Goal: Communication & Community: Ask a question

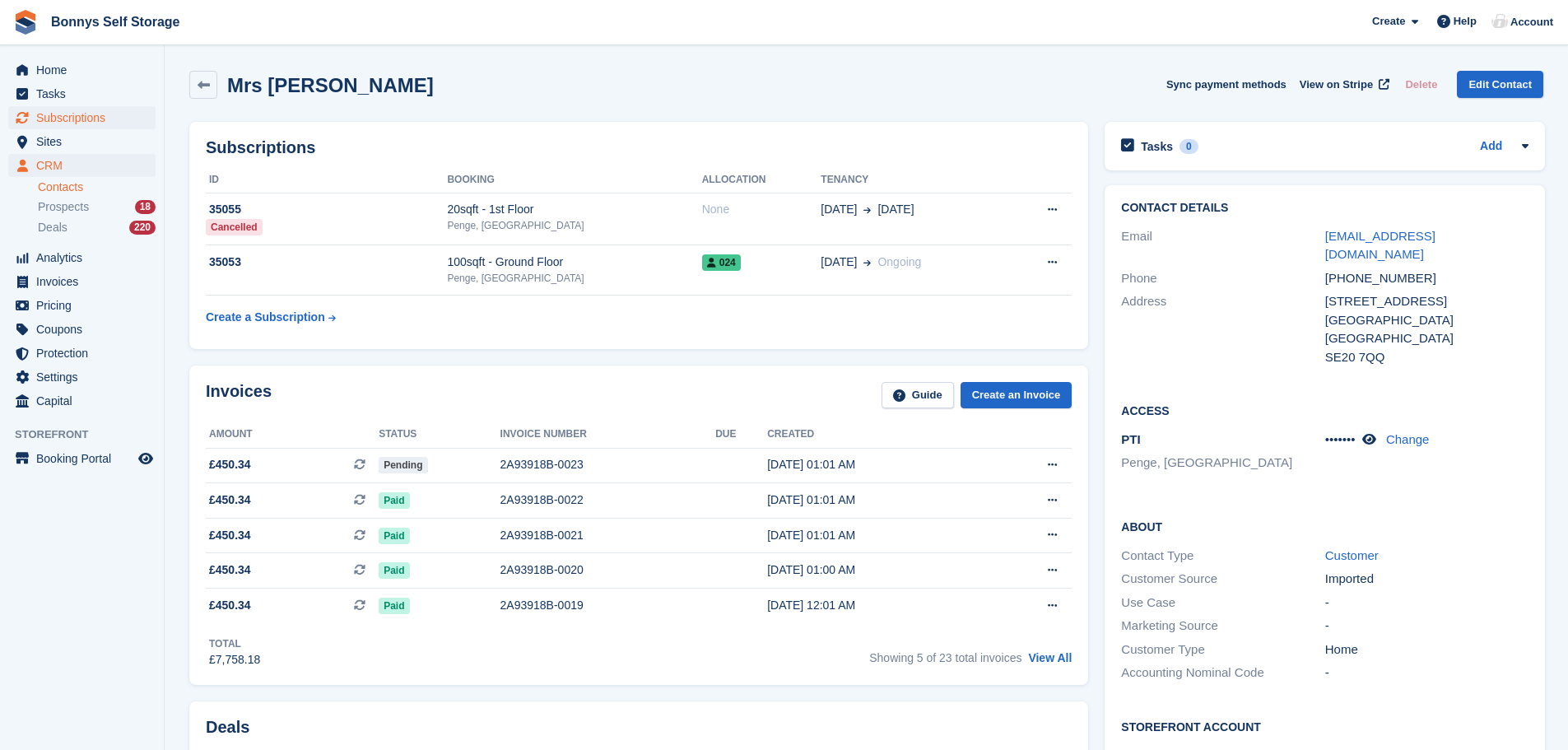
scroll to position [247, 0]
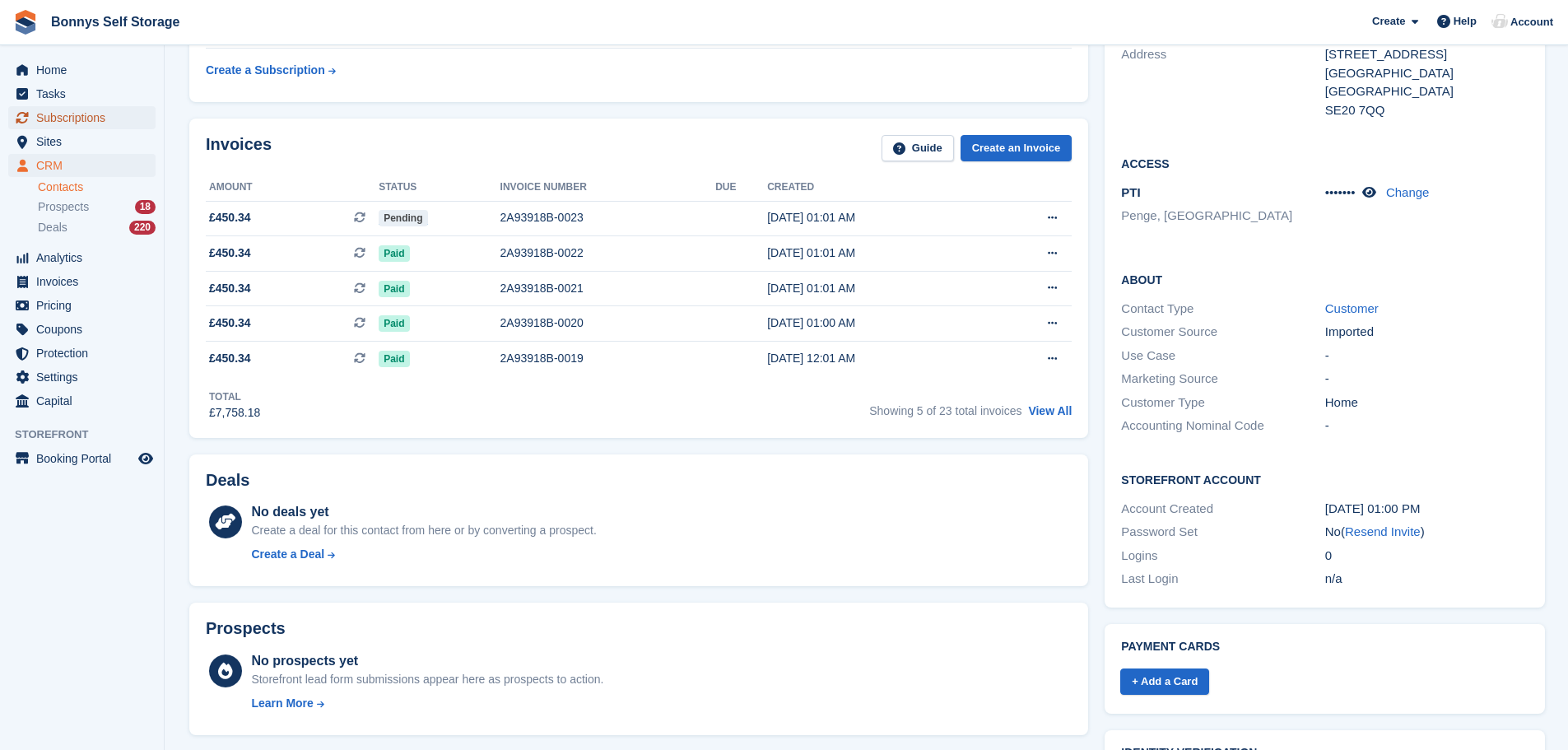
click at [46, 112] on span "Subscriptions" at bounding box center [85, 117] width 99 height 23
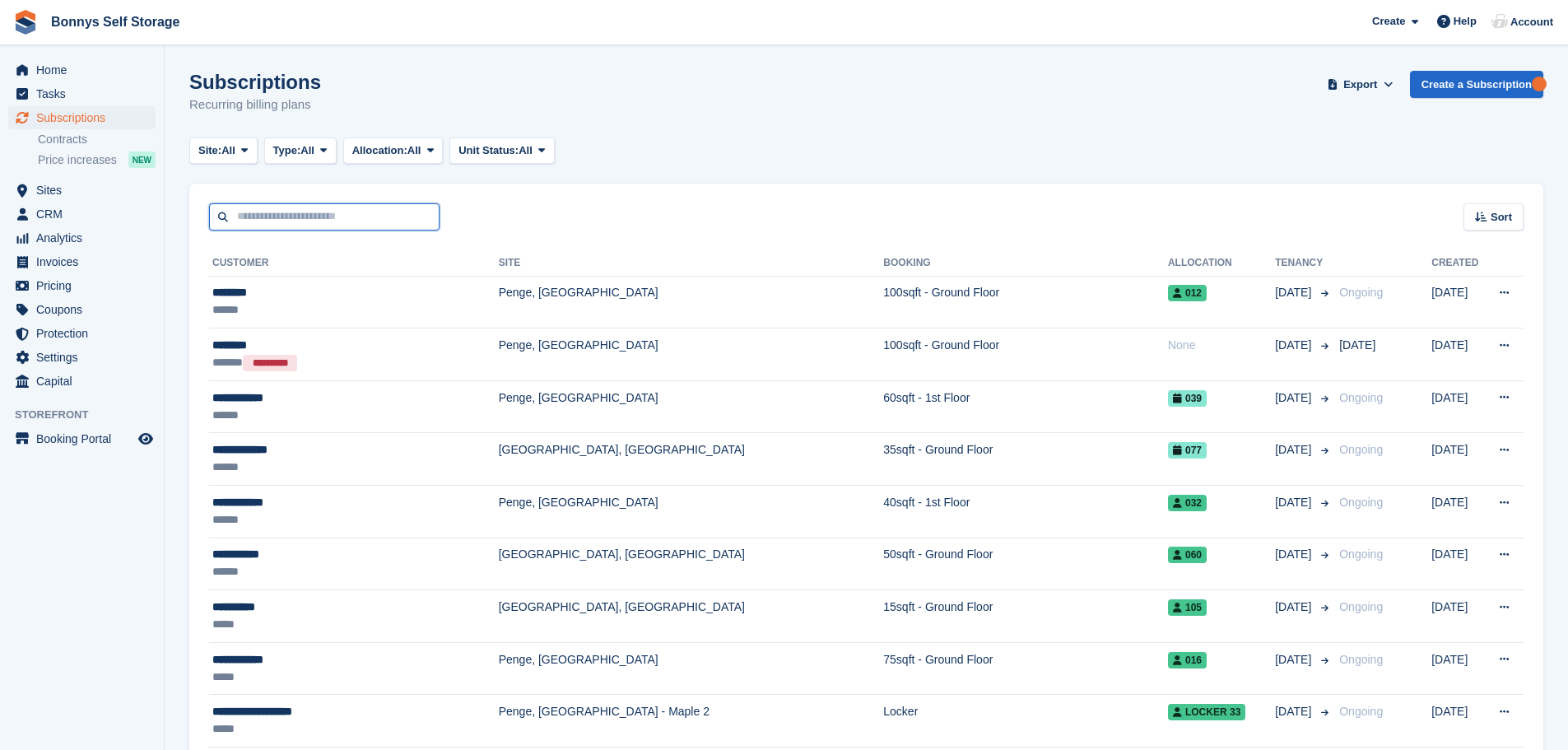
click at [255, 217] on input "text" at bounding box center [324, 217] width 231 height 27
type input "***"
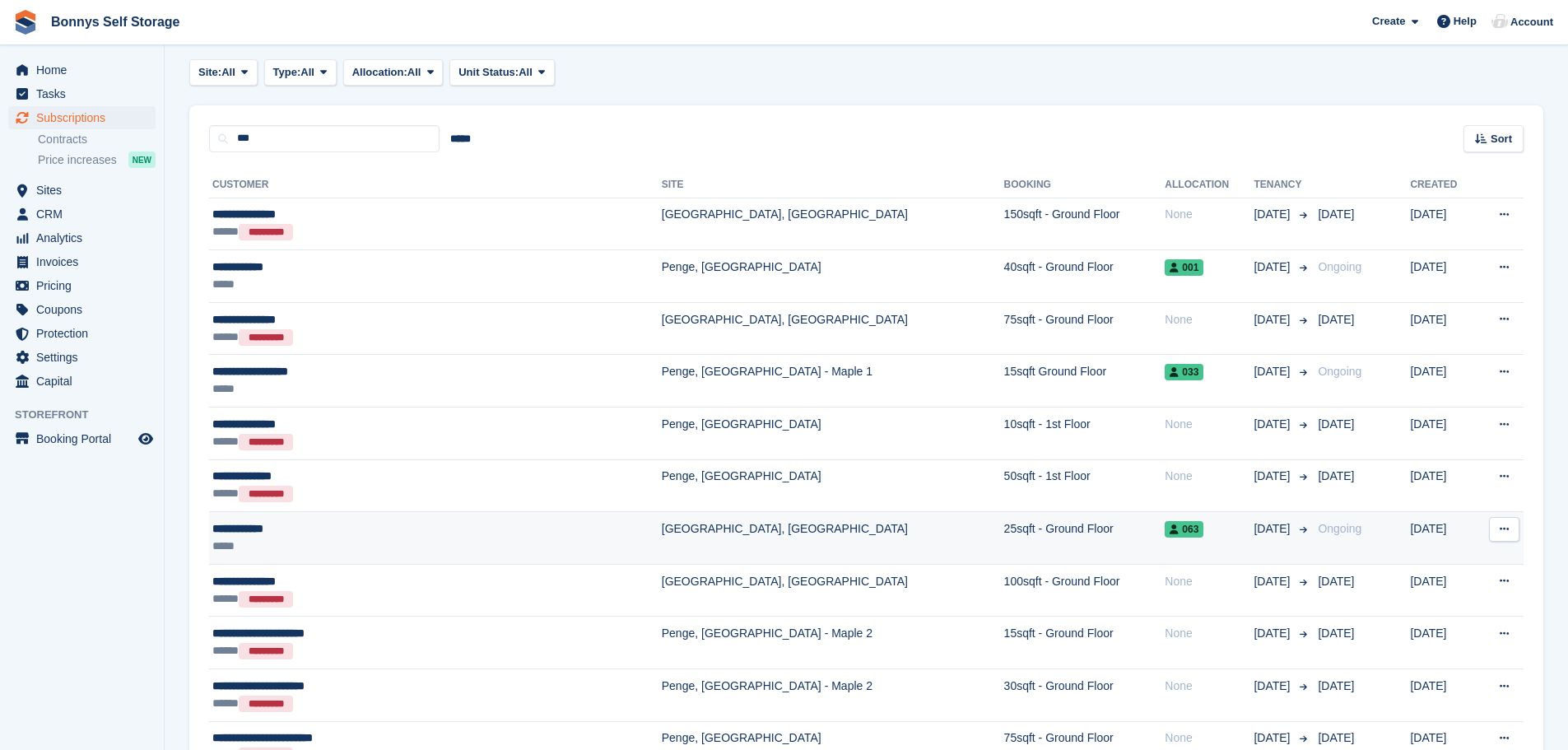
scroll to position [165, 0]
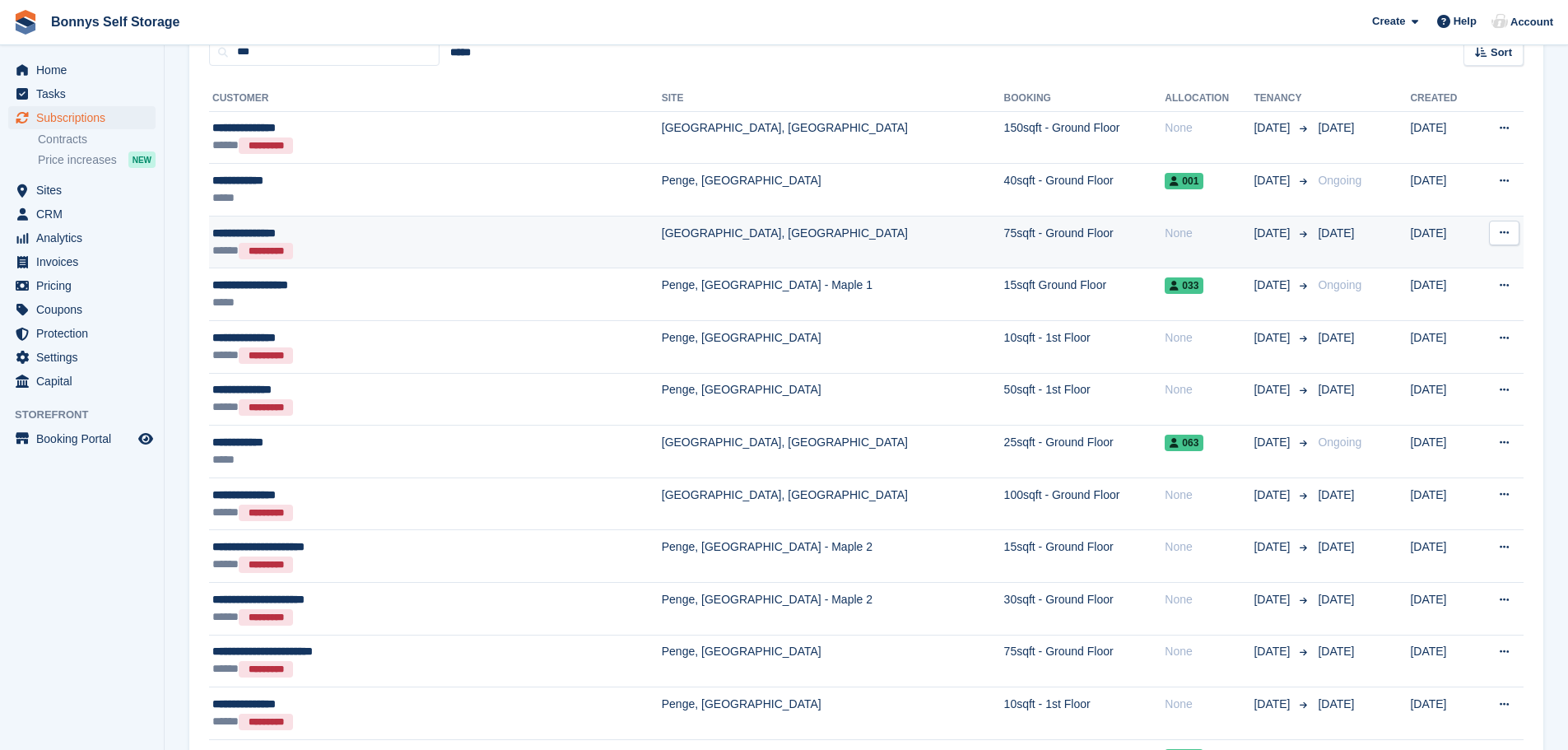
click at [270, 233] on div "**********" at bounding box center [374, 233] width 323 height 17
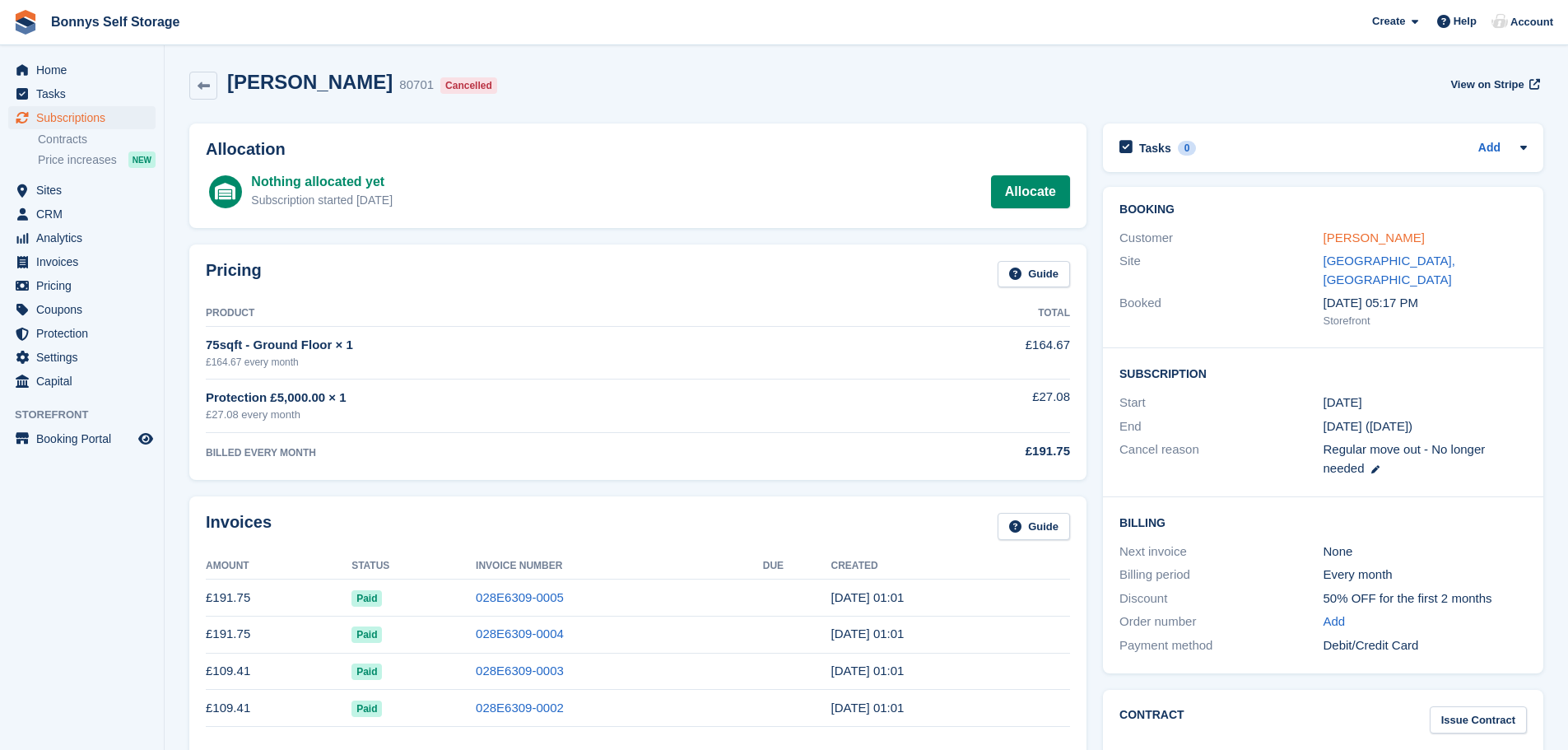
click at [1380, 237] on link "Jessica Randall" at bounding box center [1374, 238] width 101 height 14
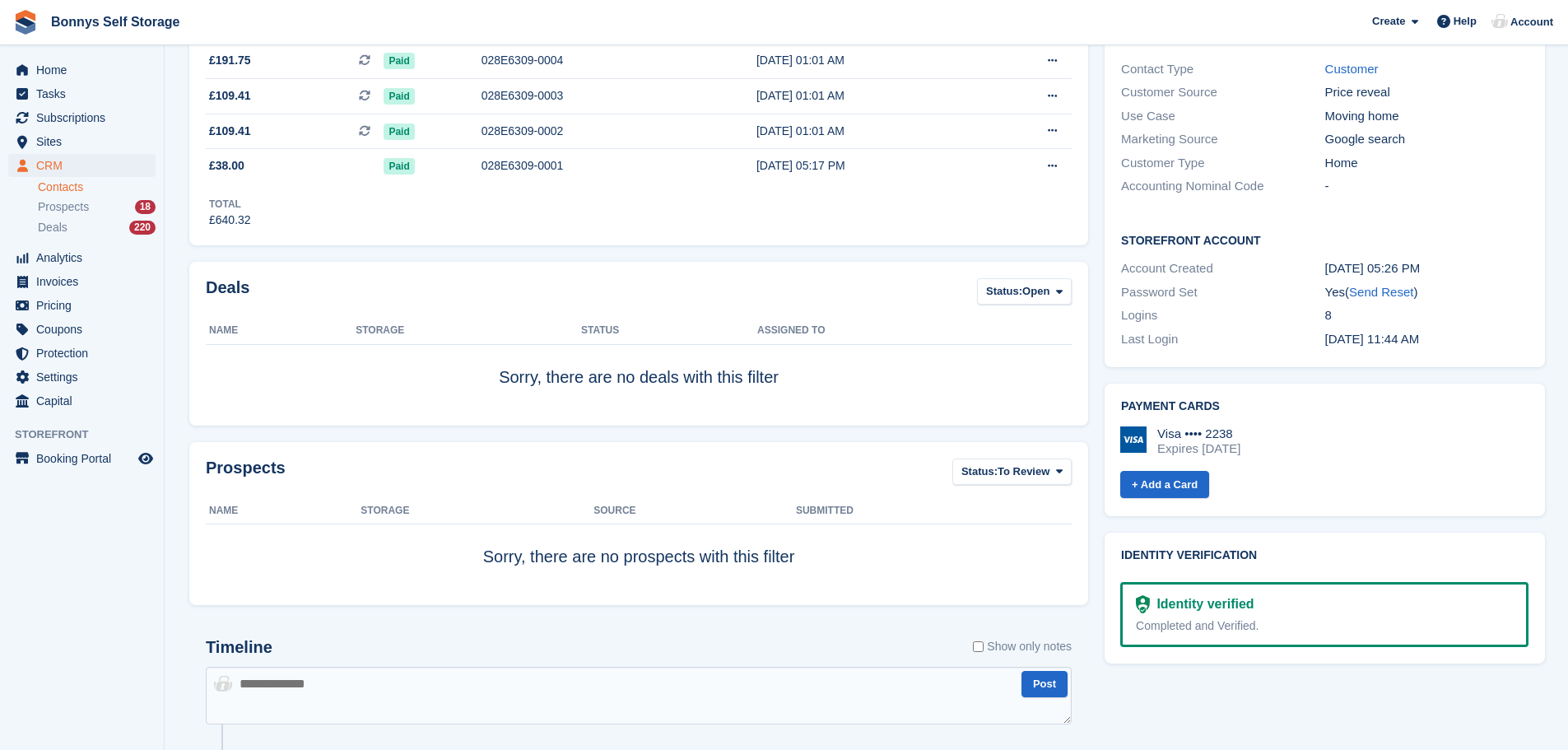
scroll to position [362, 0]
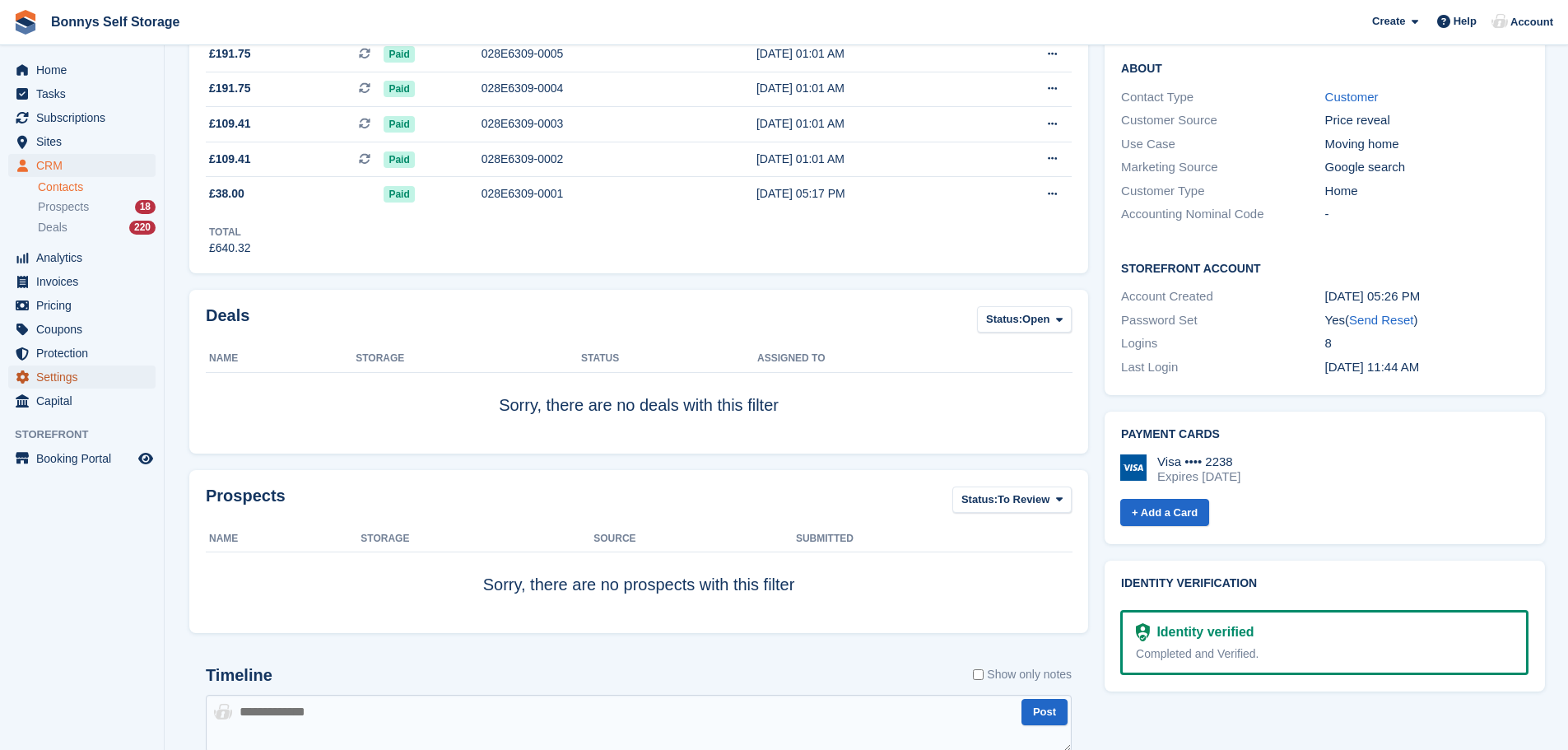
click at [66, 376] on span "Settings" at bounding box center [85, 376] width 99 height 23
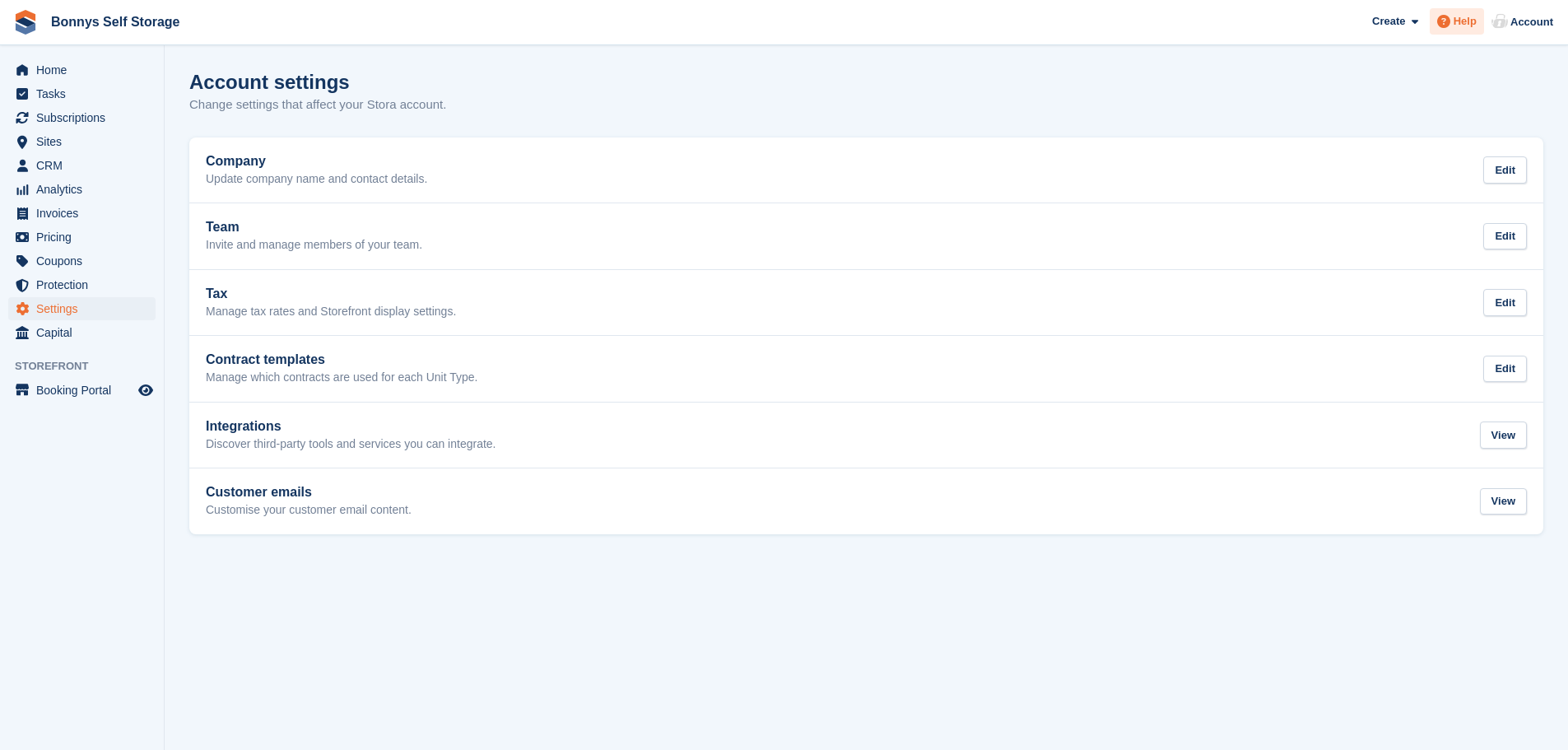
click at [1475, 17] on span "Help" at bounding box center [1465, 21] width 23 height 16
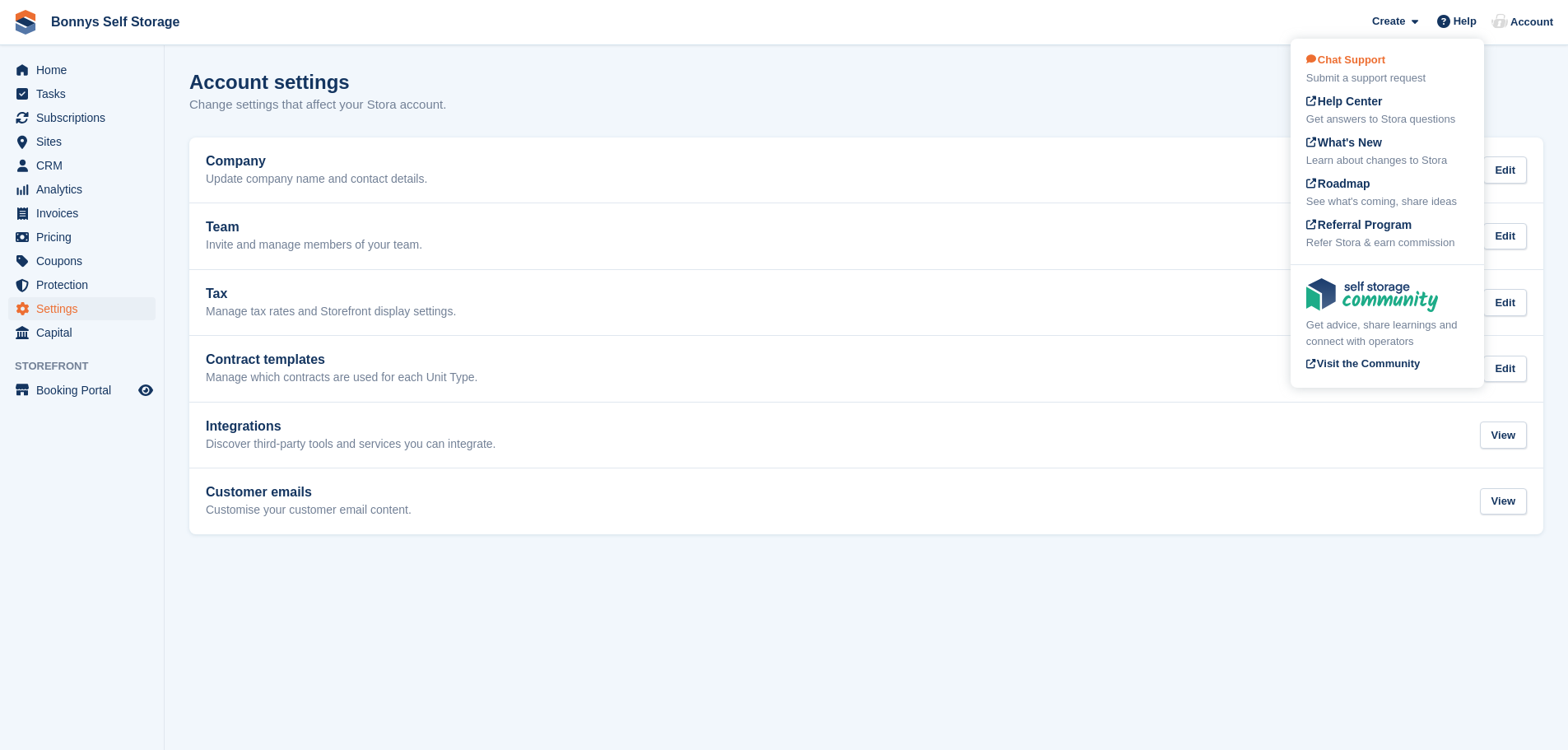
click at [1346, 63] on span "Chat Support" at bounding box center [1345, 60] width 79 height 12
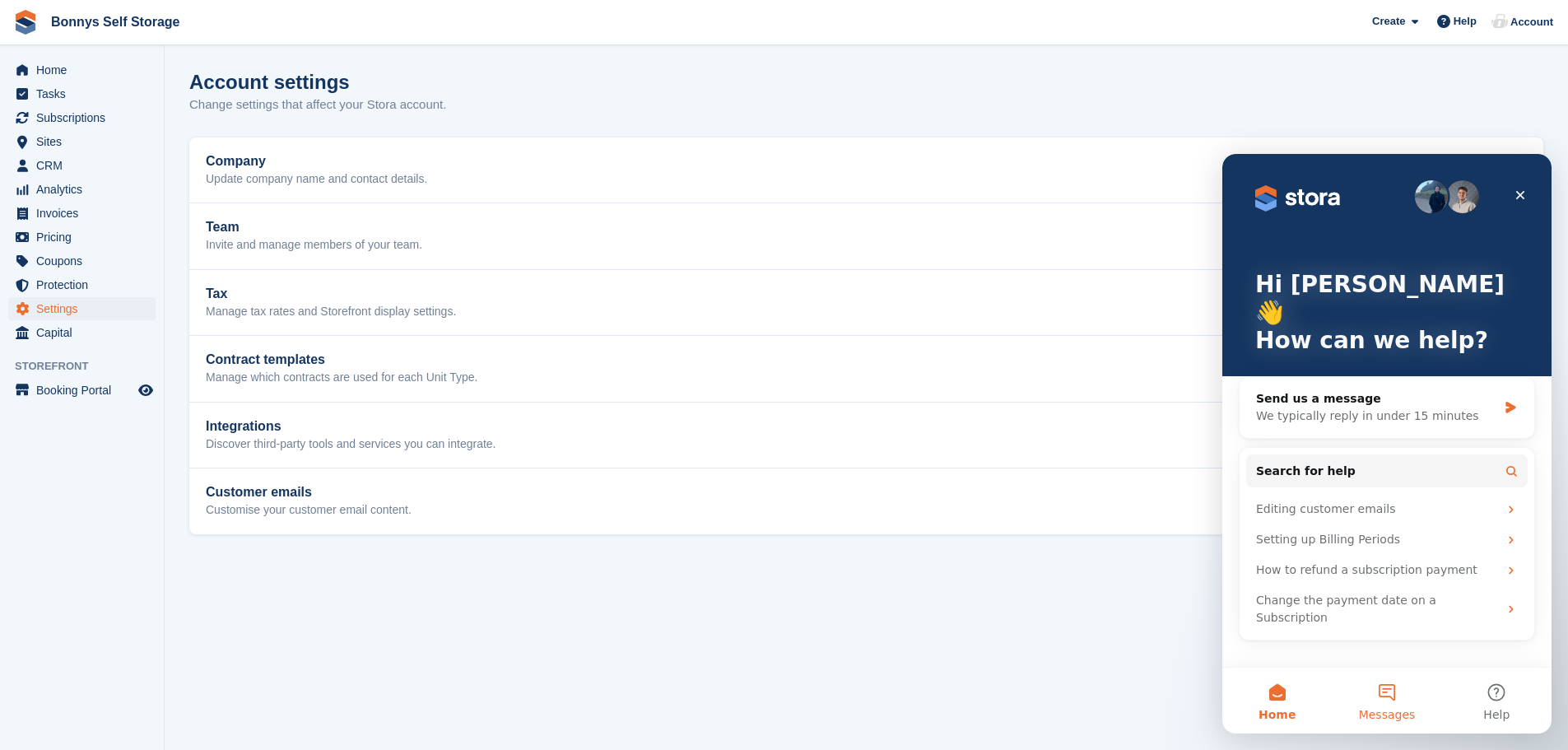
click at [1389, 691] on button "Messages" at bounding box center [1387, 701] width 110 height 66
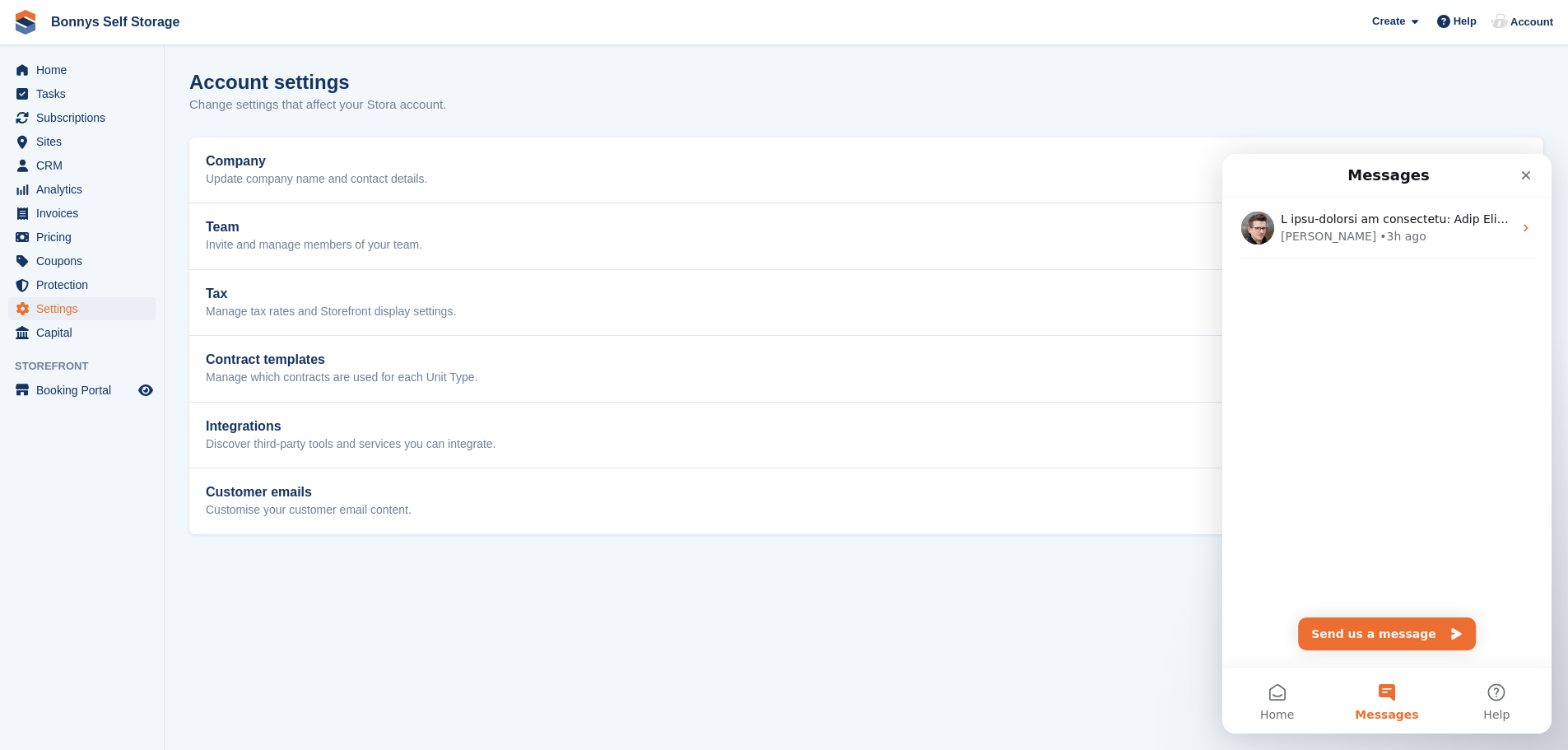
click at [1265, 290] on div "Steven • 3h ago" at bounding box center [1387, 261] width 330 height 127
click at [1271, 280] on div "Steven • 3h ago" at bounding box center [1387, 261] width 330 height 127
click at [1302, 293] on div "Steven • 3h ago" at bounding box center [1387, 261] width 330 height 127
click at [1296, 275] on div "Steven • 3h ago" at bounding box center [1387, 261] width 330 height 127
click at [1383, 635] on button "Send us a message" at bounding box center [1387, 633] width 178 height 33
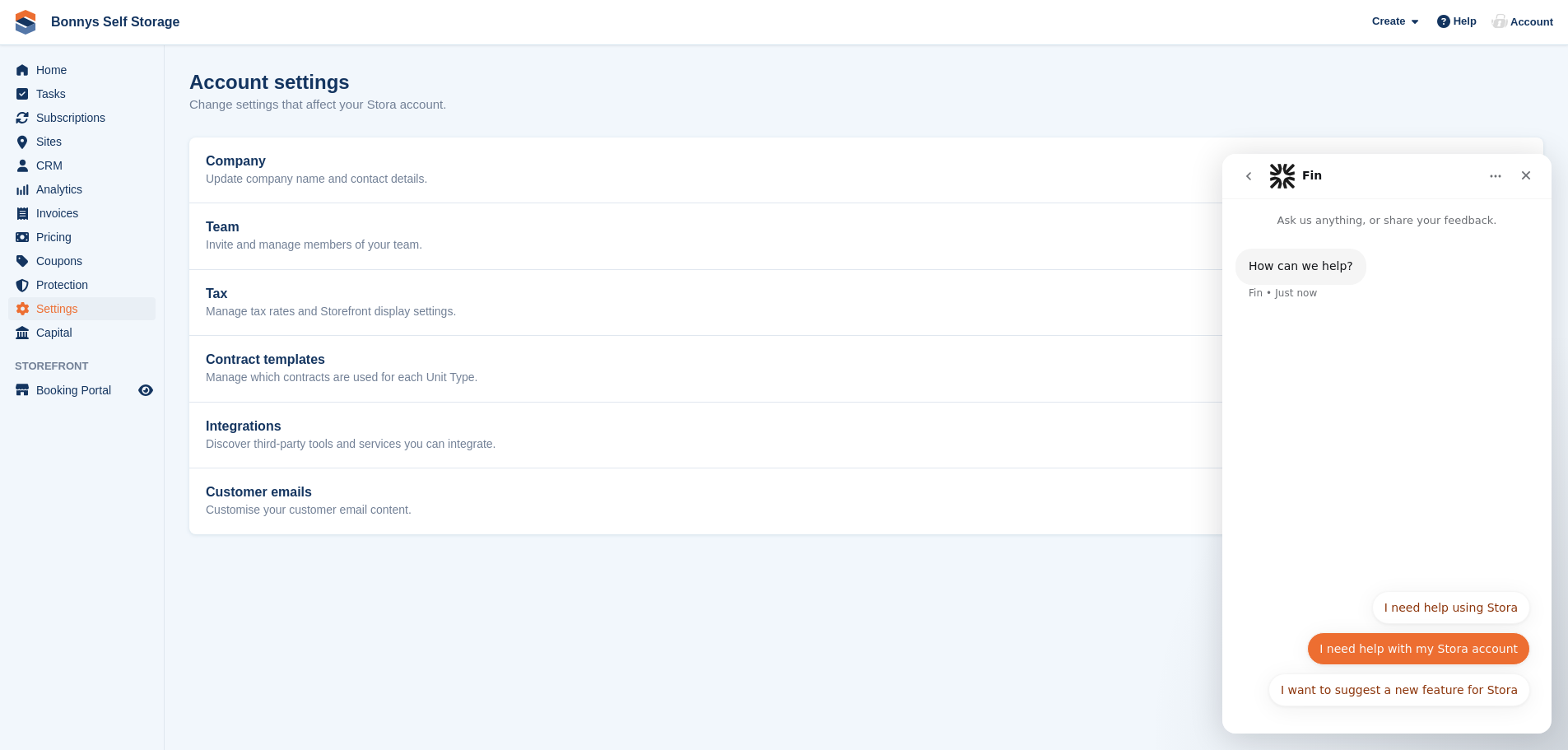
click at [1450, 649] on button "I need help with my Stora account" at bounding box center [1418, 648] width 223 height 33
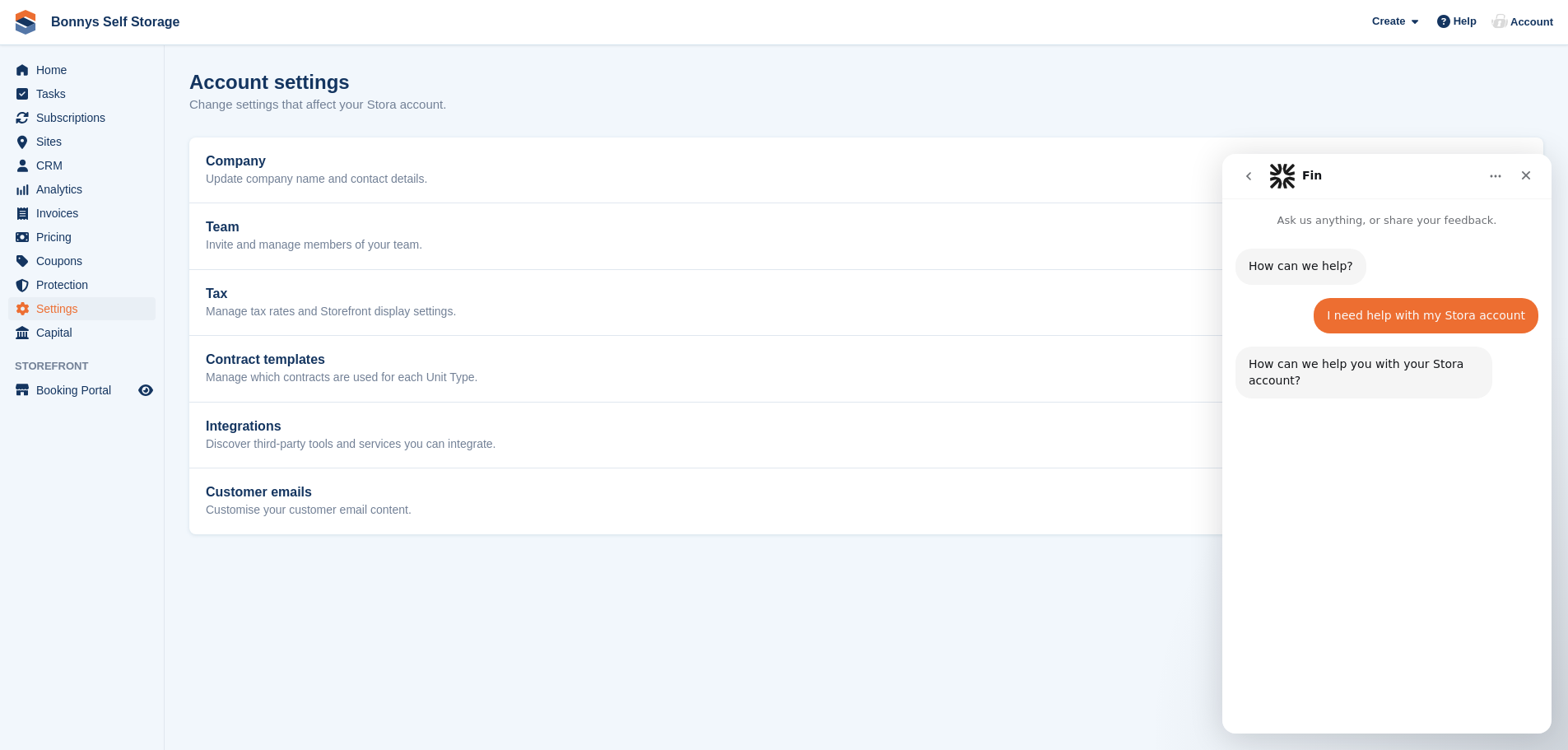
click at [1470, 694] on button "Other account help" at bounding box center [1462, 689] width 136 height 33
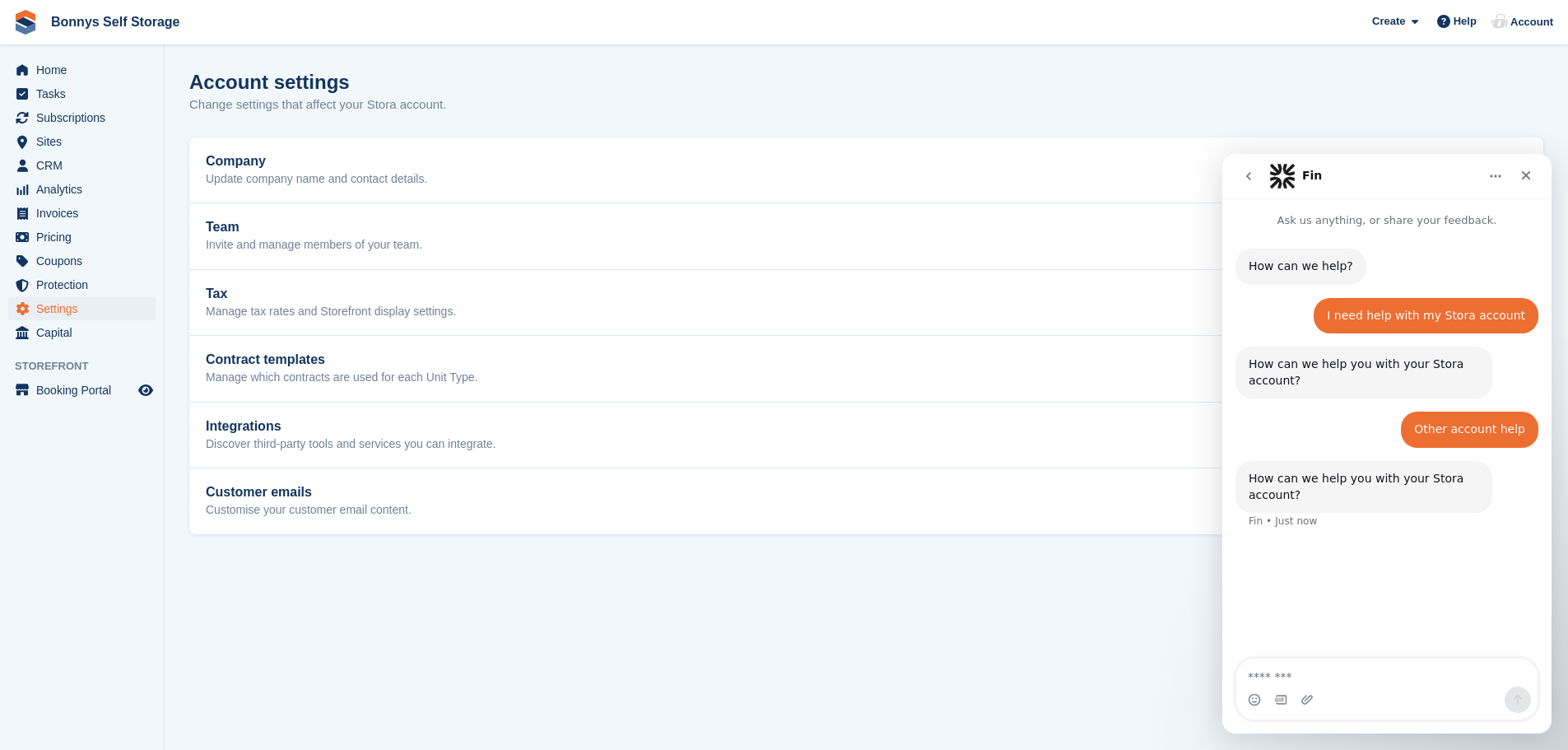
click at [1284, 676] on textarea "Message…" at bounding box center [1387, 672] width 302 height 28
type textarea "**********"
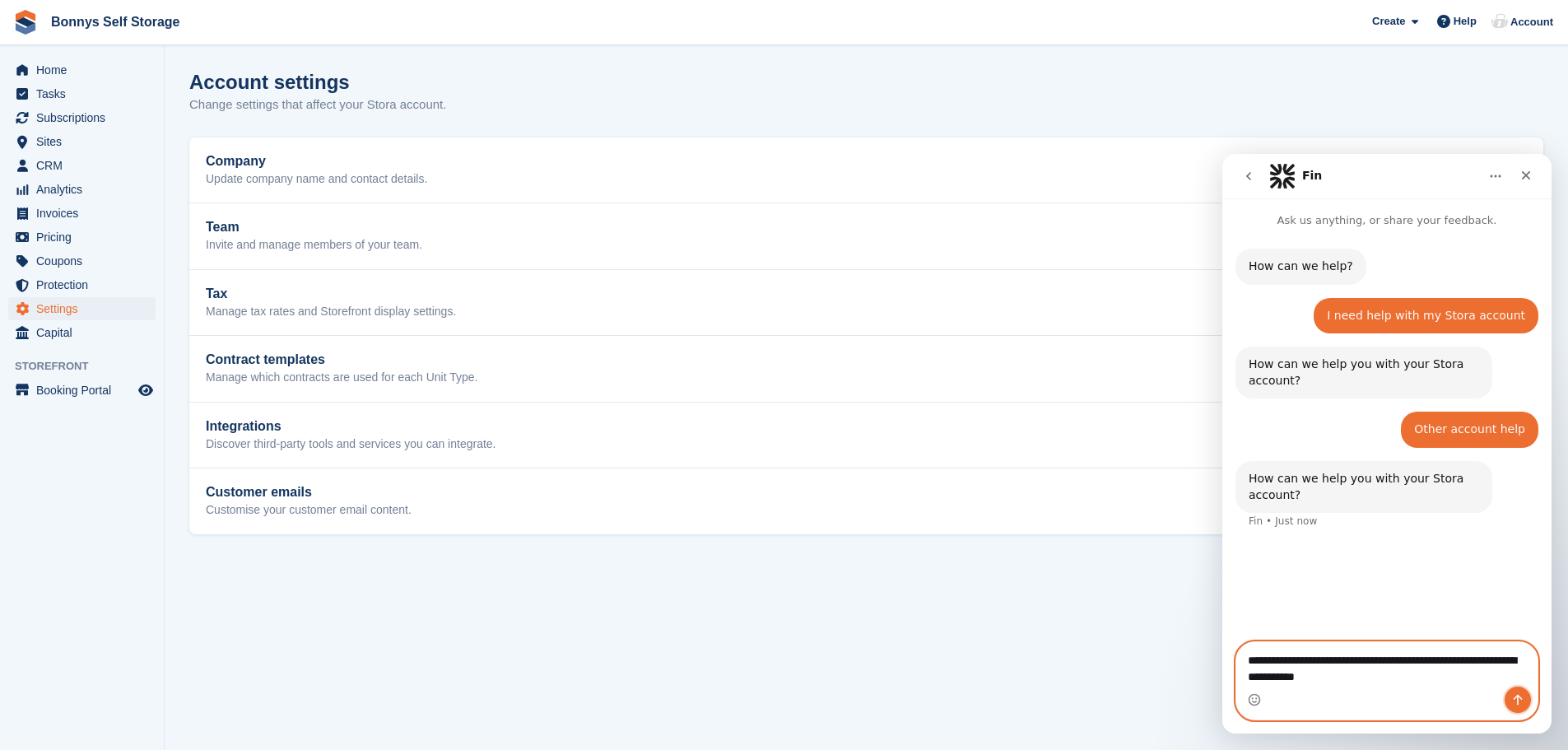
click at [1520, 701] on icon "Send a message…" at bounding box center [1517, 699] width 13 height 13
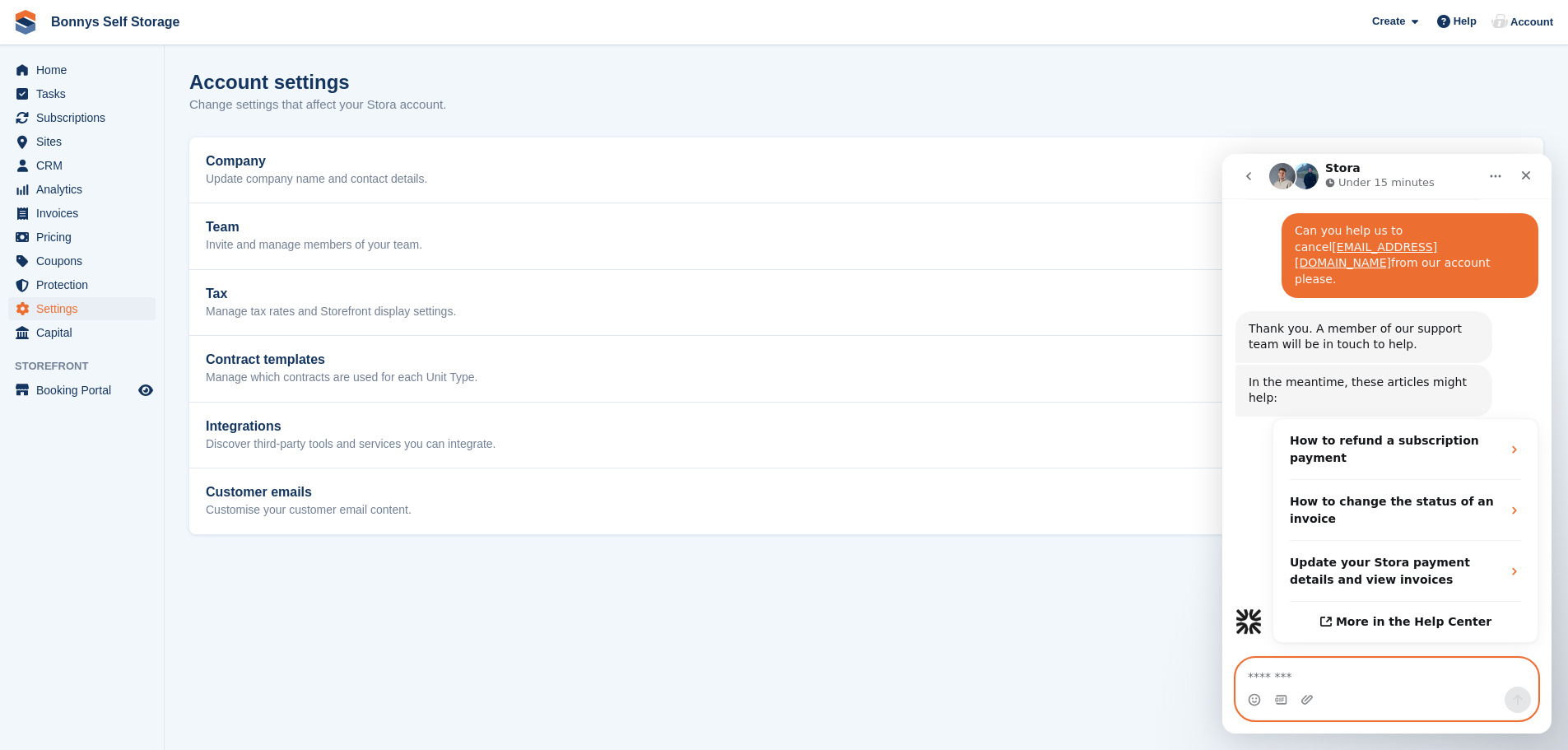
scroll to position [312, 0]
click at [1257, 675] on textarea "Message…" at bounding box center [1387, 672] width 302 height 28
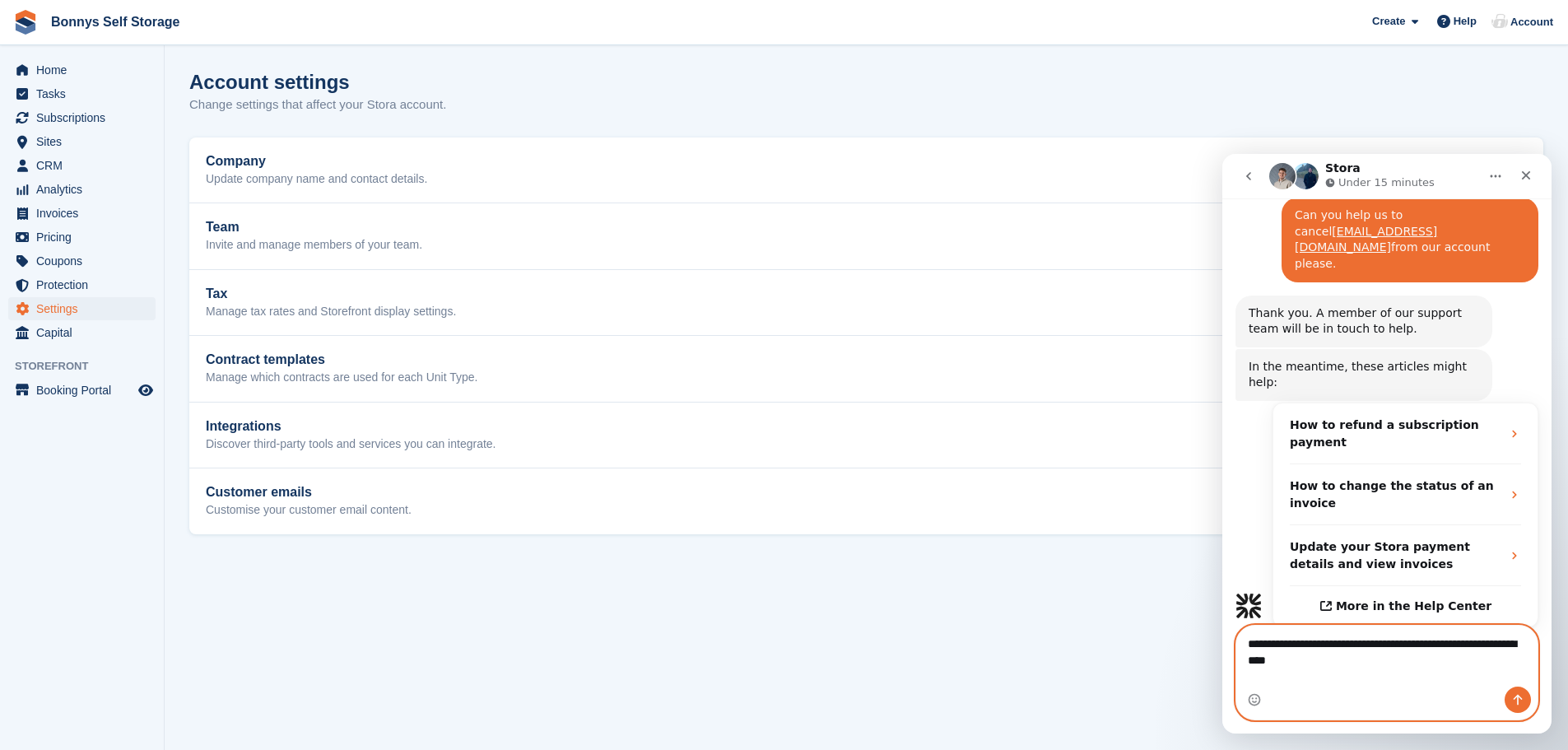
click at [1317, 663] on textarea "**********" at bounding box center [1387, 648] width 302 height 45
click at [1406, 670] on textarea "**********" at bounding box center [1387, 648] width 302 height 45
type textarea "**********"
click at [1524, 695] on icon "Send a message…" at bounding box center [1517, 699] width 13 height 13
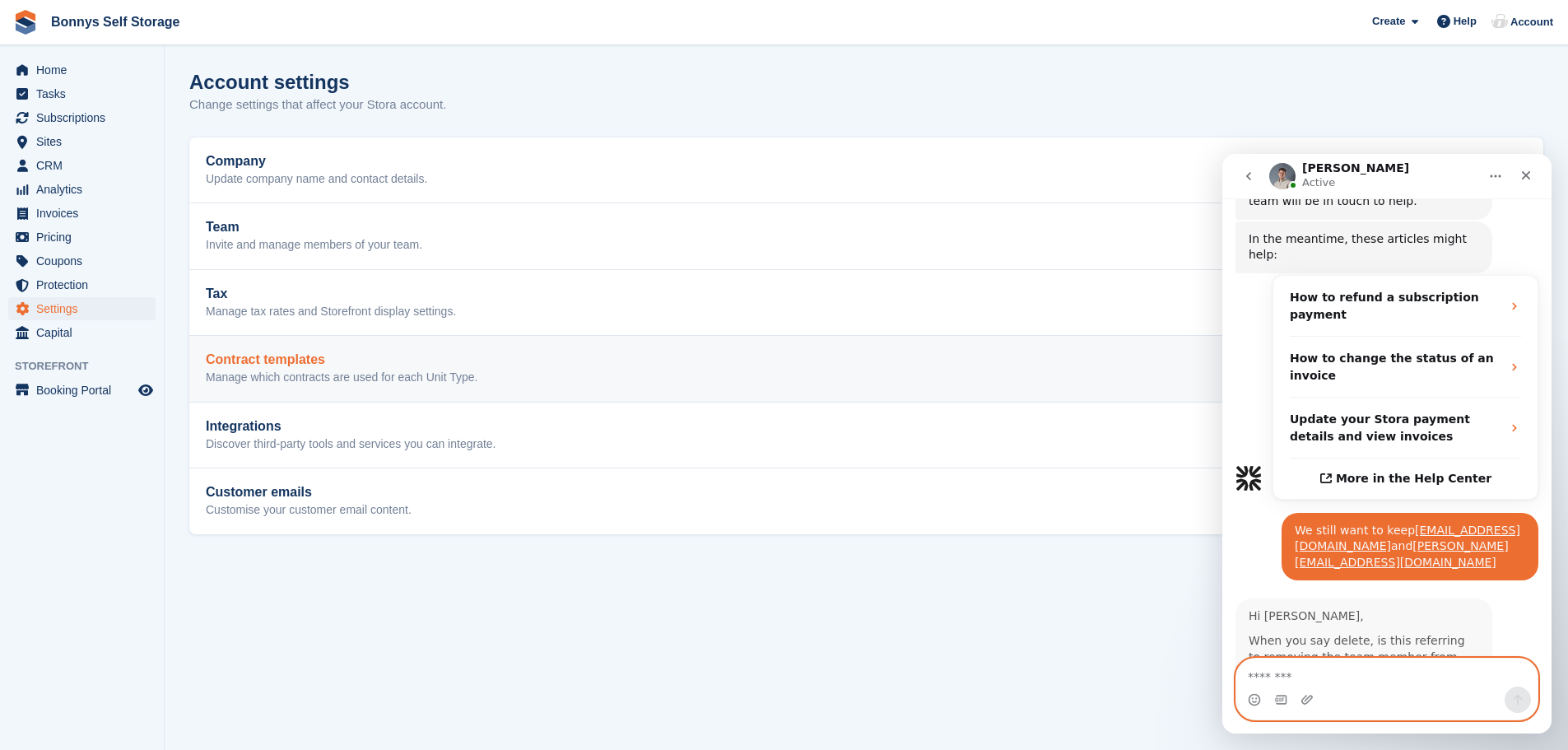
scroll to position [469, 0]
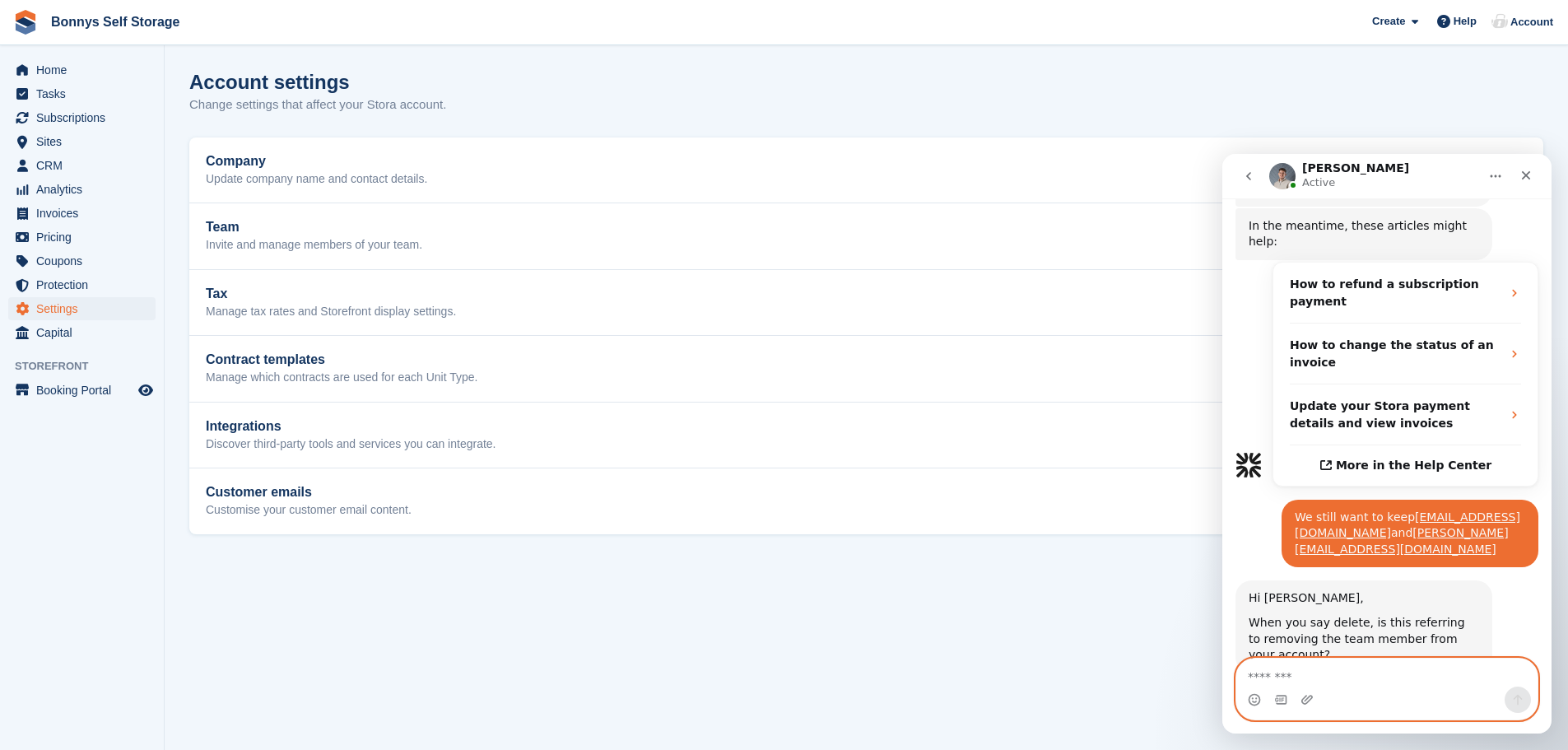
click at [1280, 675] on textarea "Message…" at bounding box center [1387, 672] width 302 height 28
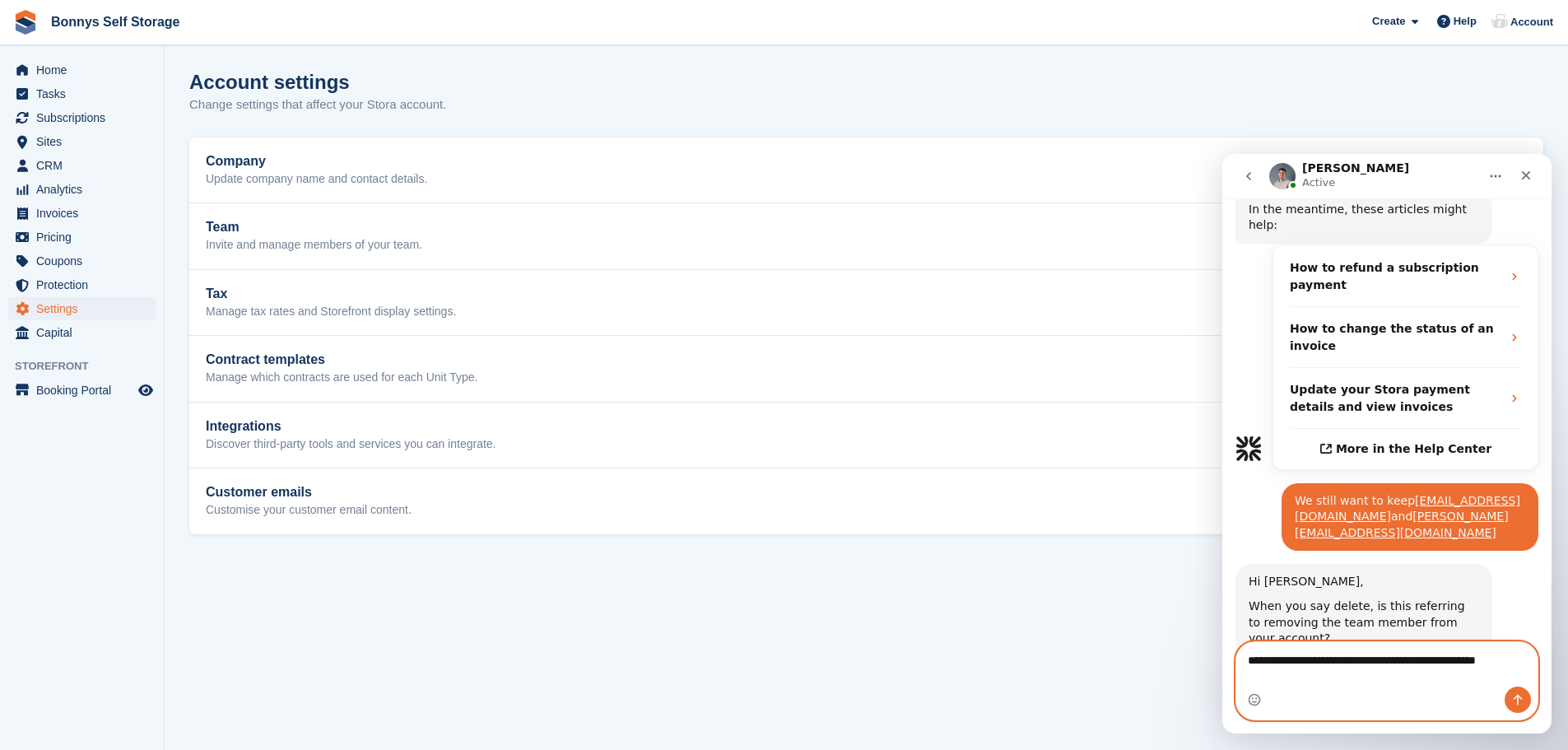
type textarea "**********"
click at [1517, 692] on button "Send a message…" at bounding box center [1518, 700] width 26 height 26
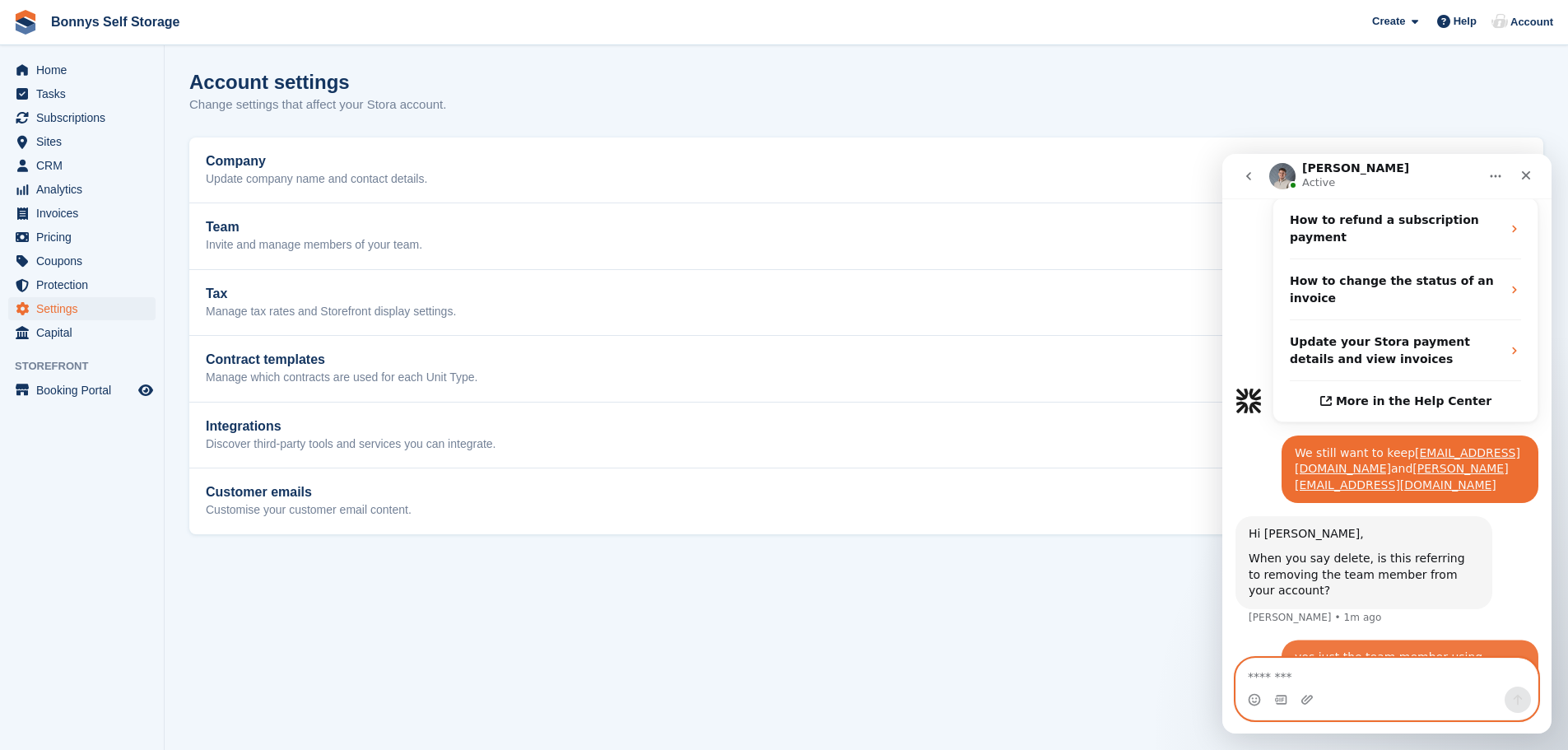
scroll to position [534, 0]
type textarea "*"
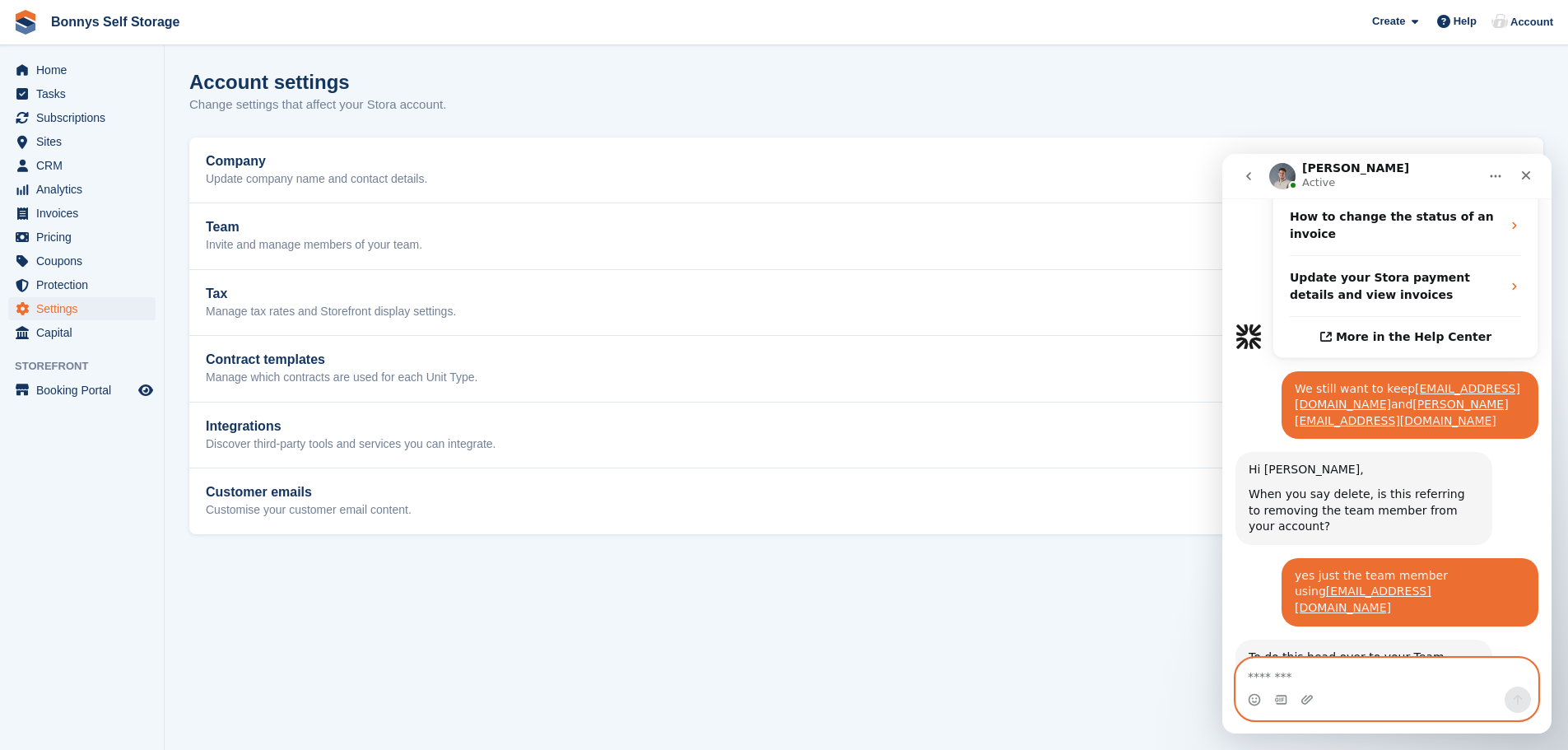
scroll to position [701, 0]
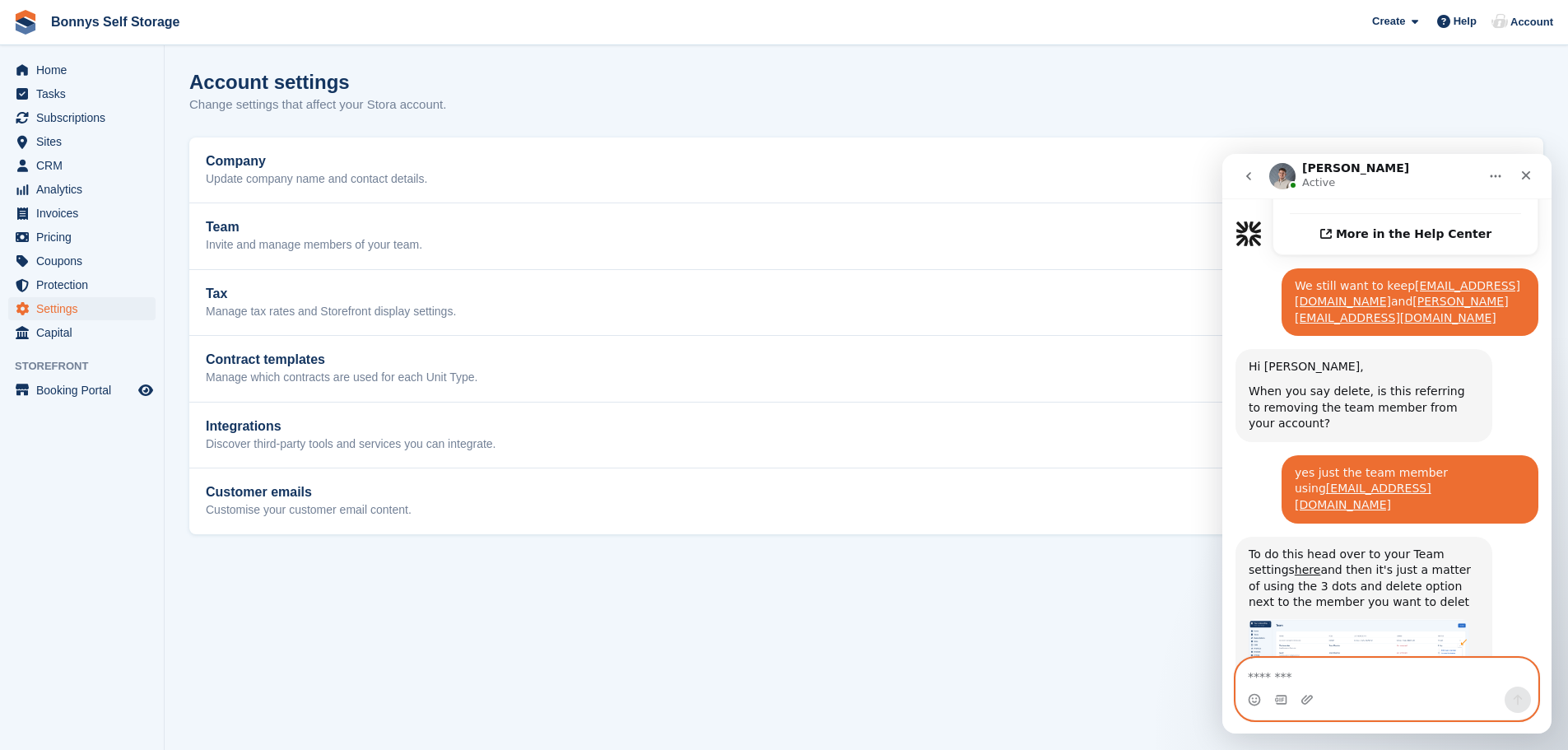
click at [1276, 671] on textarea "Message…" at bounding box center [1387, 672] width 302 height 28
type textarea "**********"
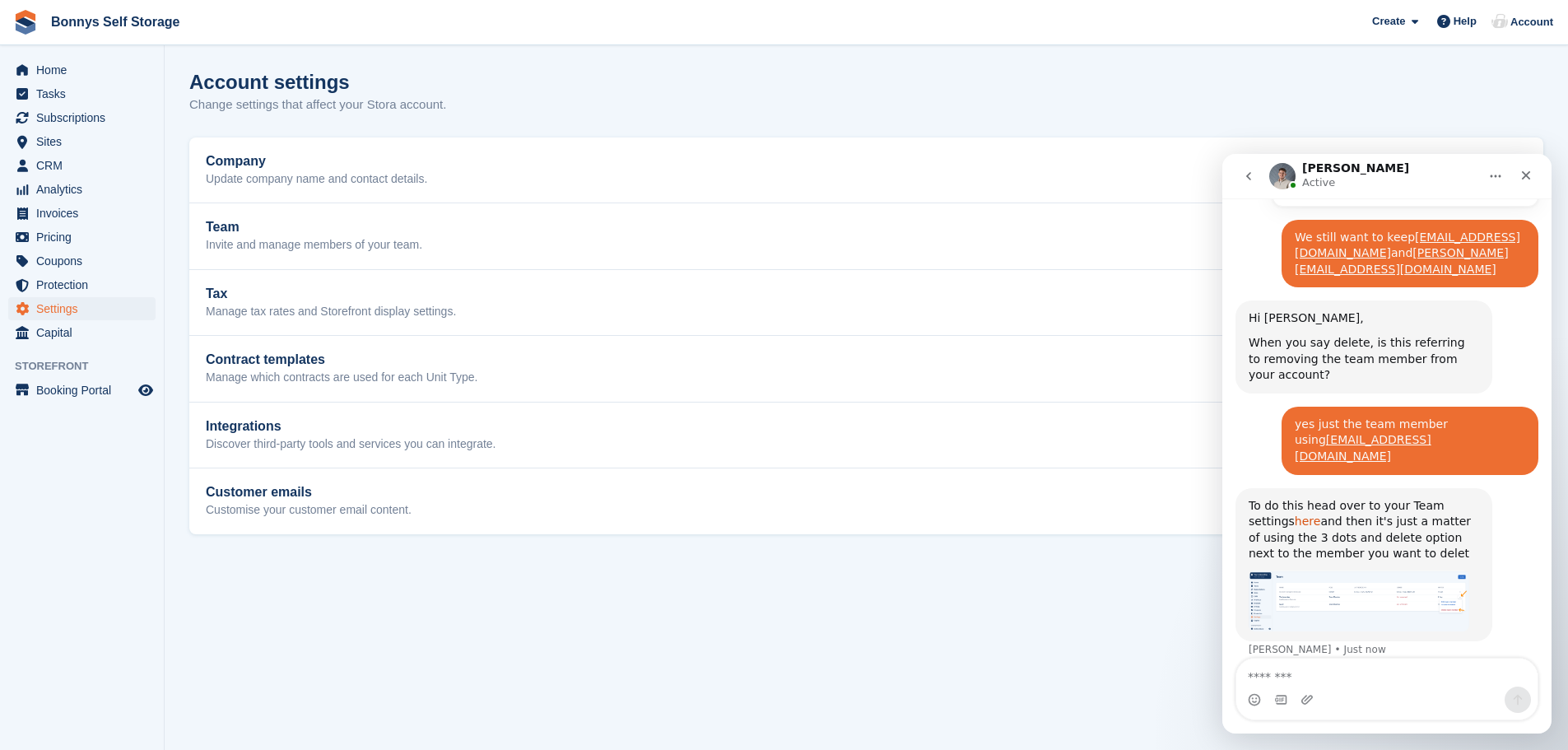
click at [1295, 514] on link "here" at bounding box center [1308, 520] width 26 height 13
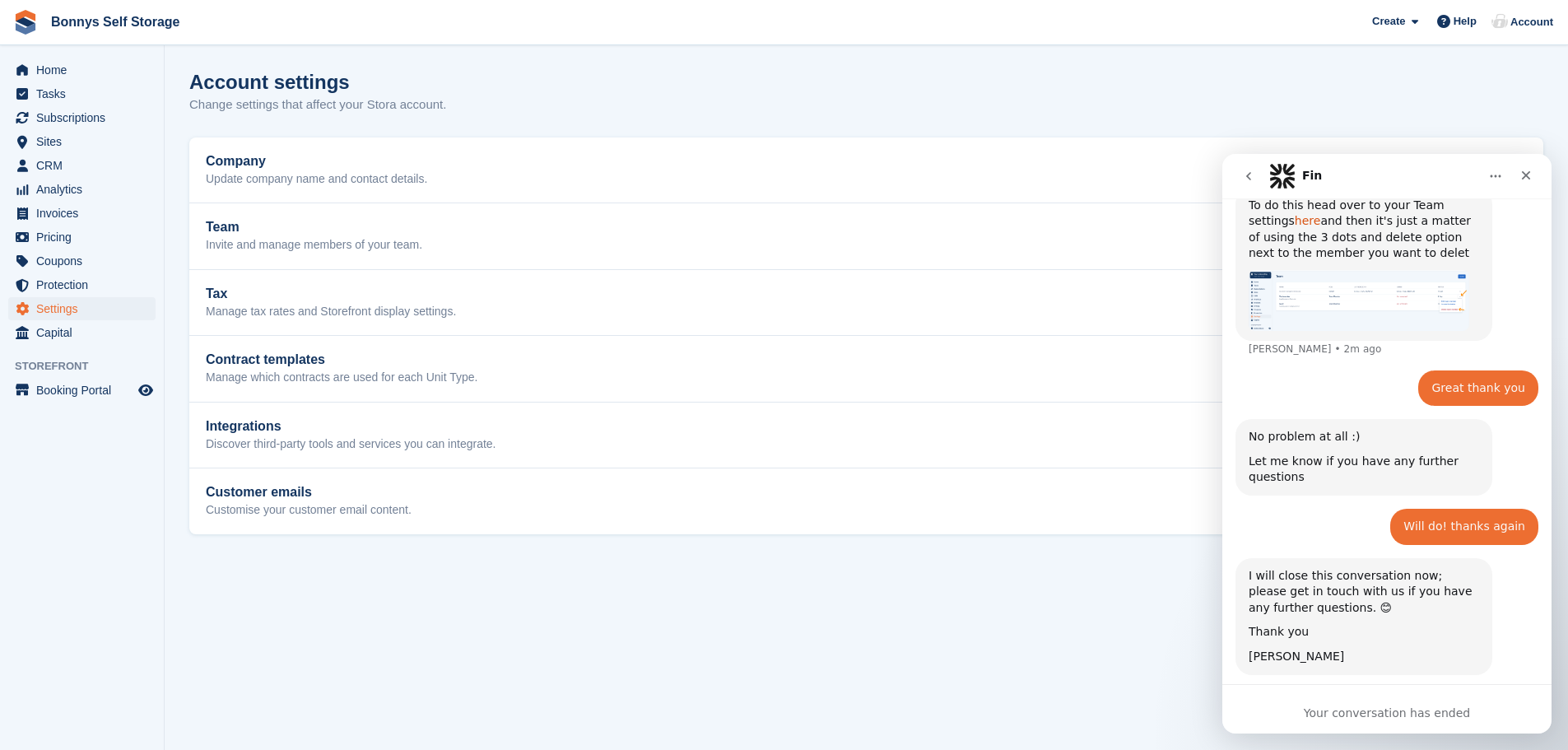
scroll to position [1119, 0]
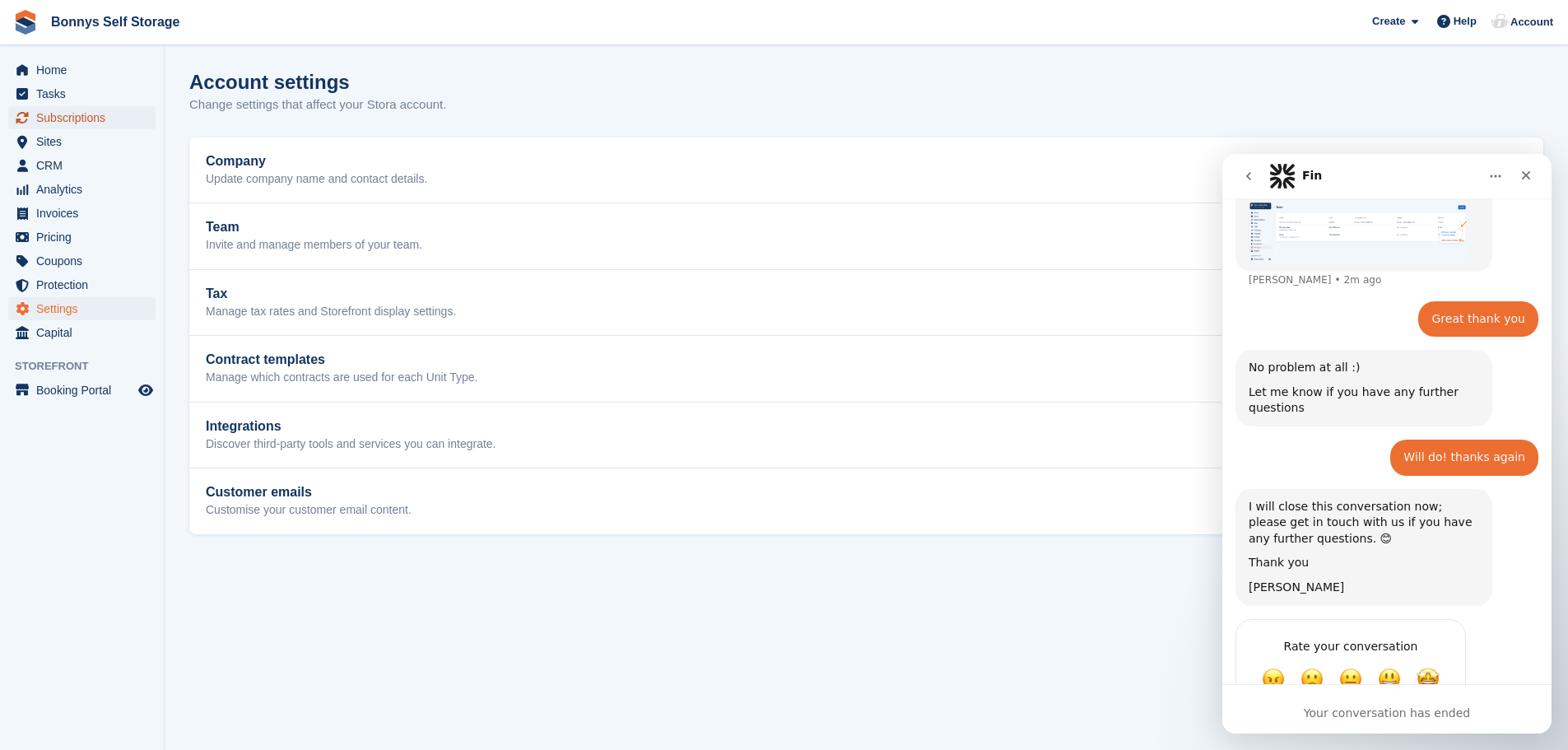
click at [54, 118] on span "Subscriptions" at bounding box center [85, 117] width 99 height 23
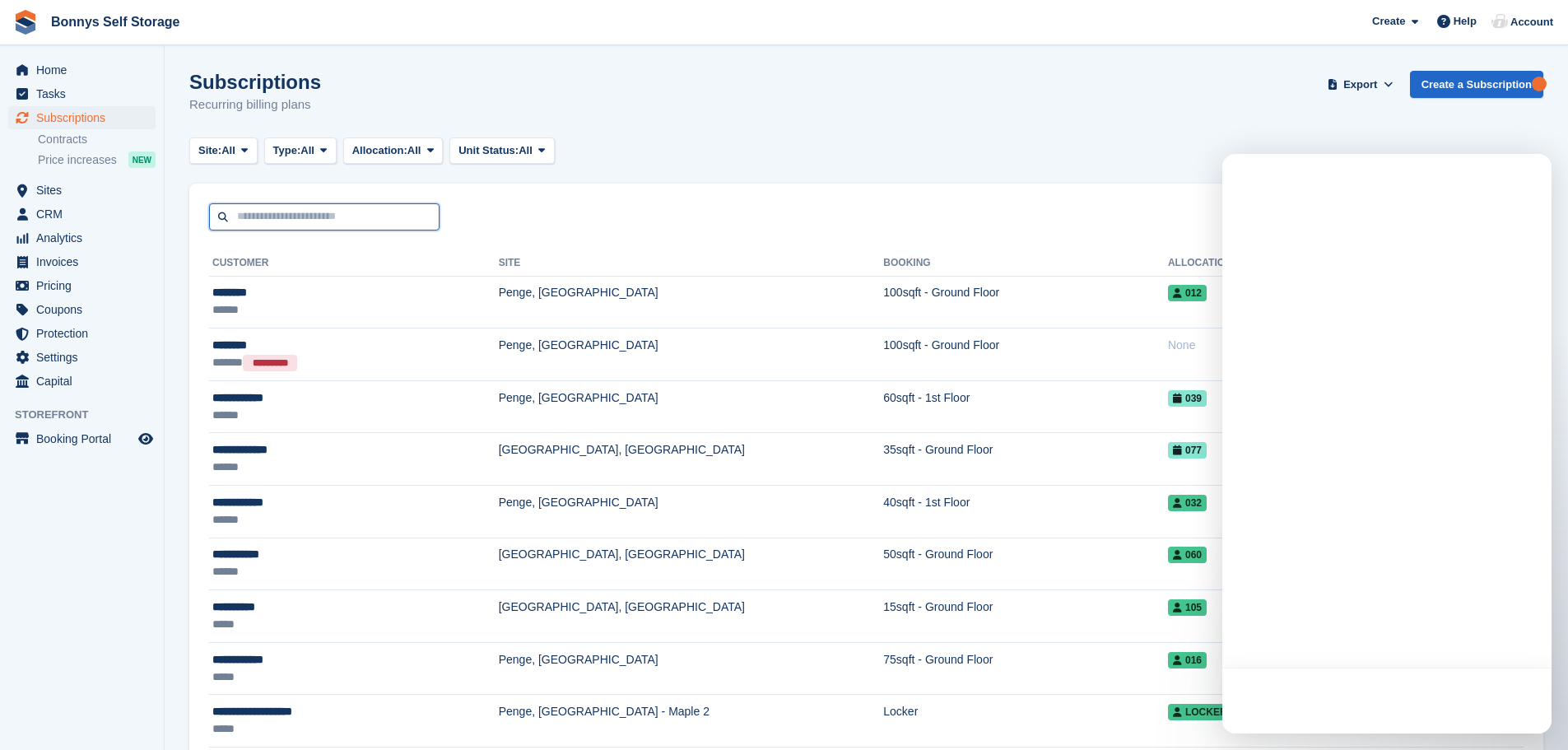
drag, startPoint x: 238, startPoint y: 217, endPoint x: 305, endPoint y: 169, distance: 82.4
click at [237, 217] on input "text" at bounding box center [324, 217] width 231 height 27
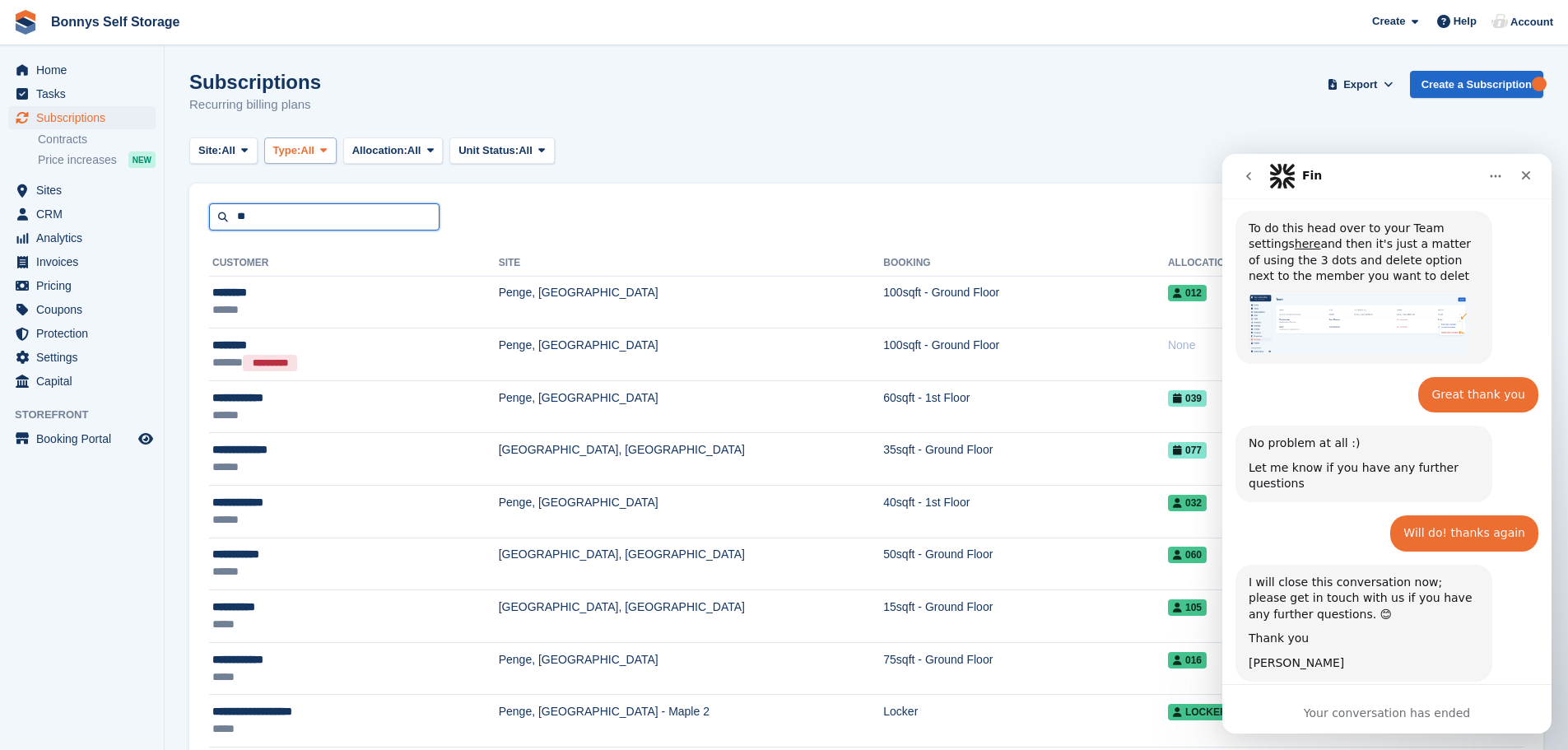
scroll to position [1103, 0]
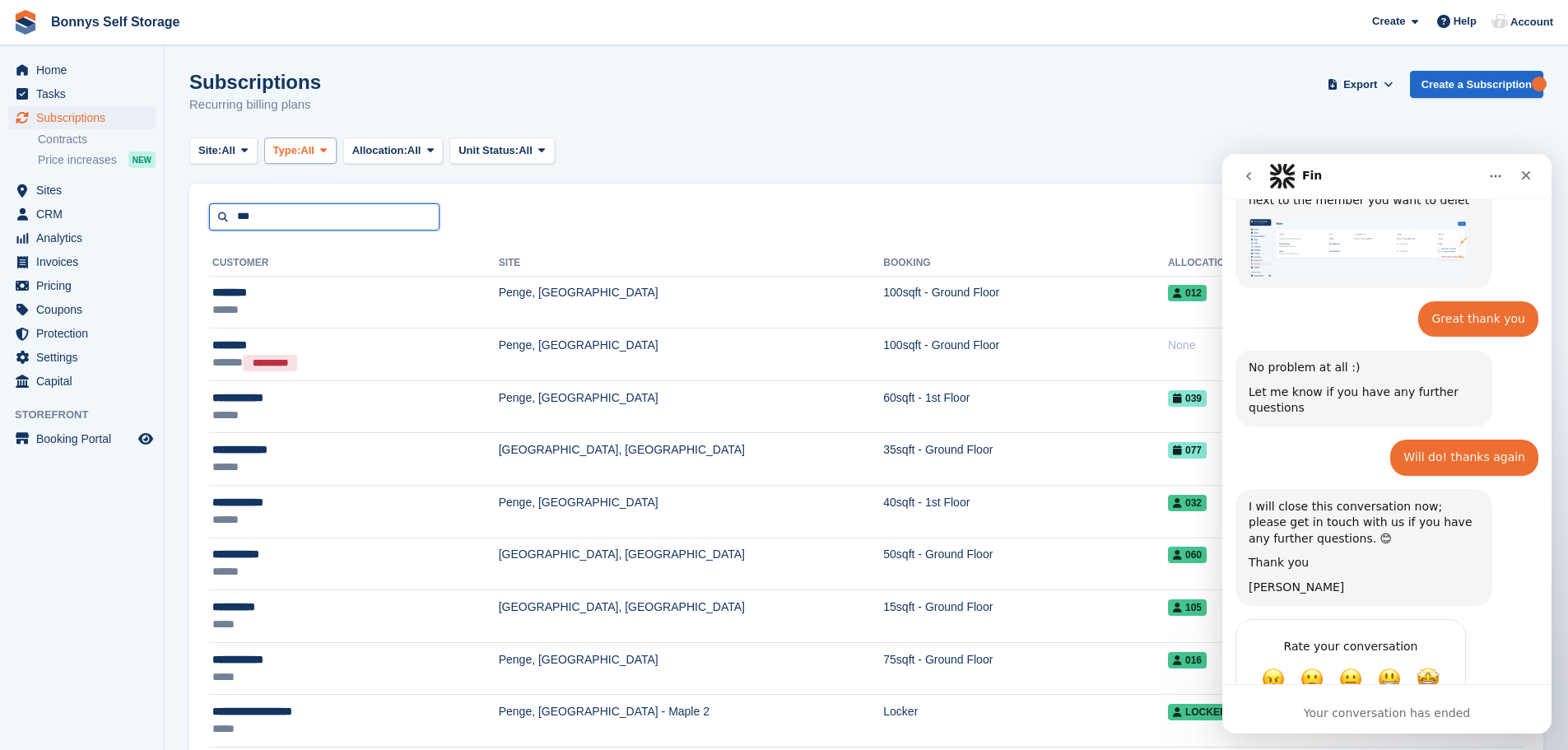
type input "***"
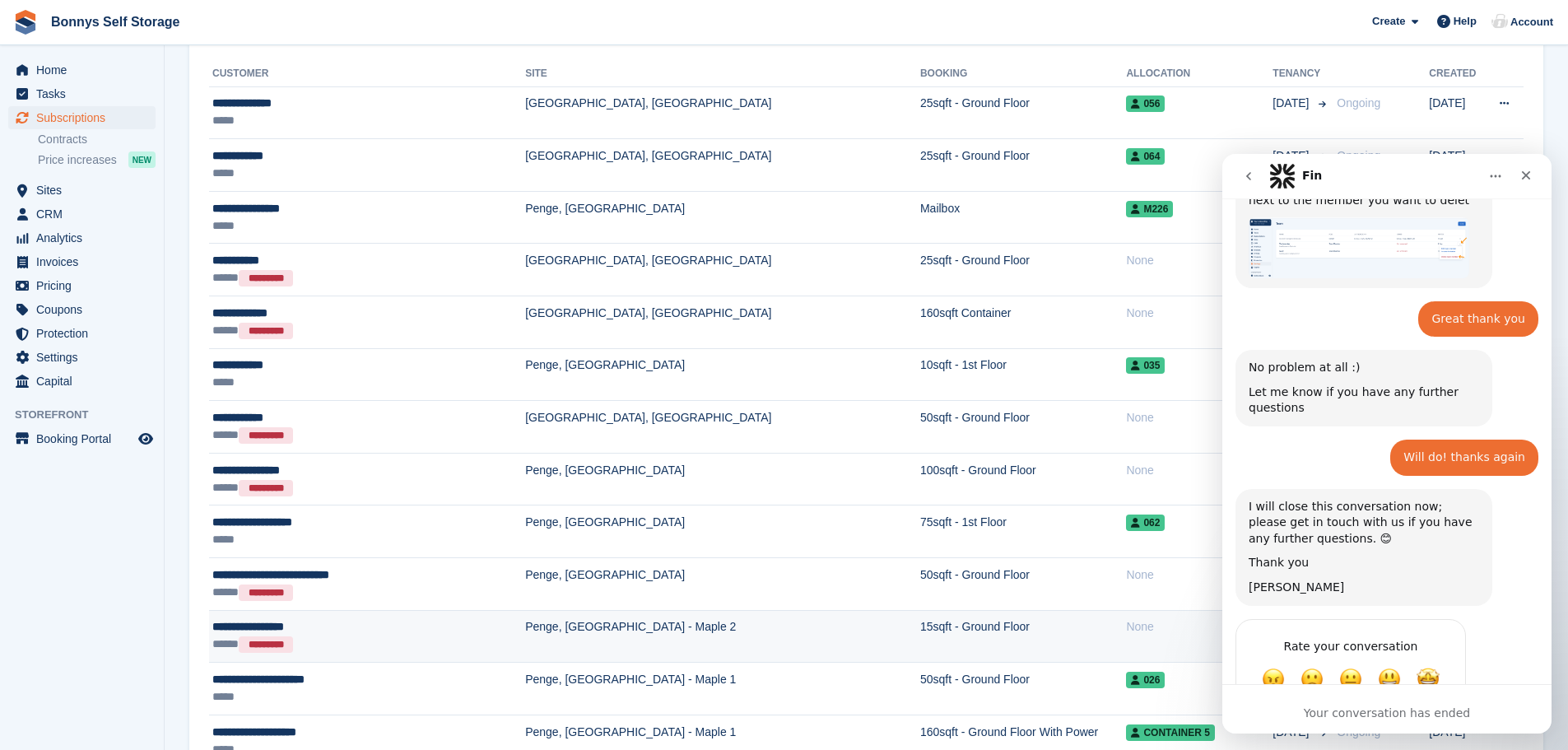
scroll to position [247, 0]
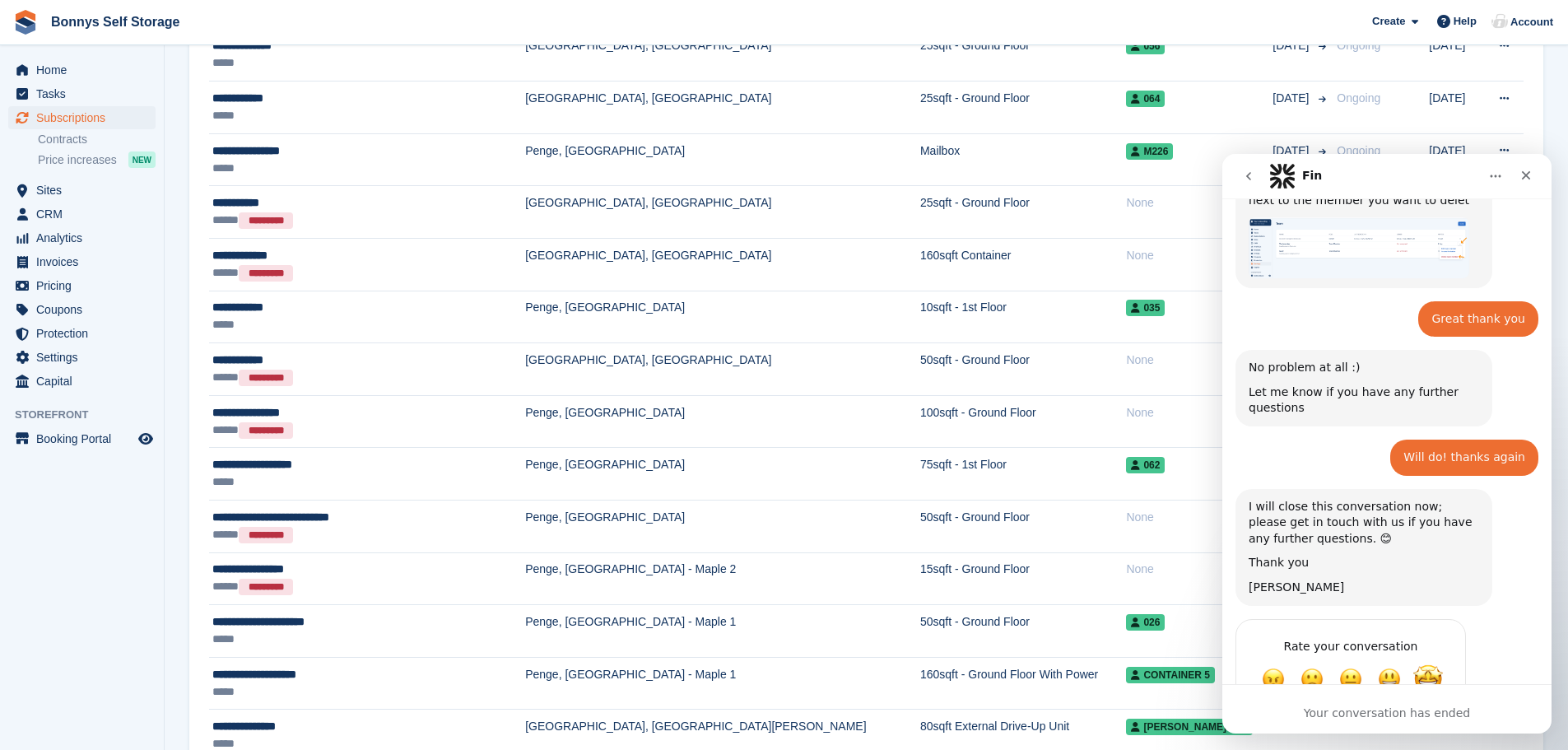
click at [1428, 664] on span "Amazing" at bounding box center [1428, 679] width 30 height 30
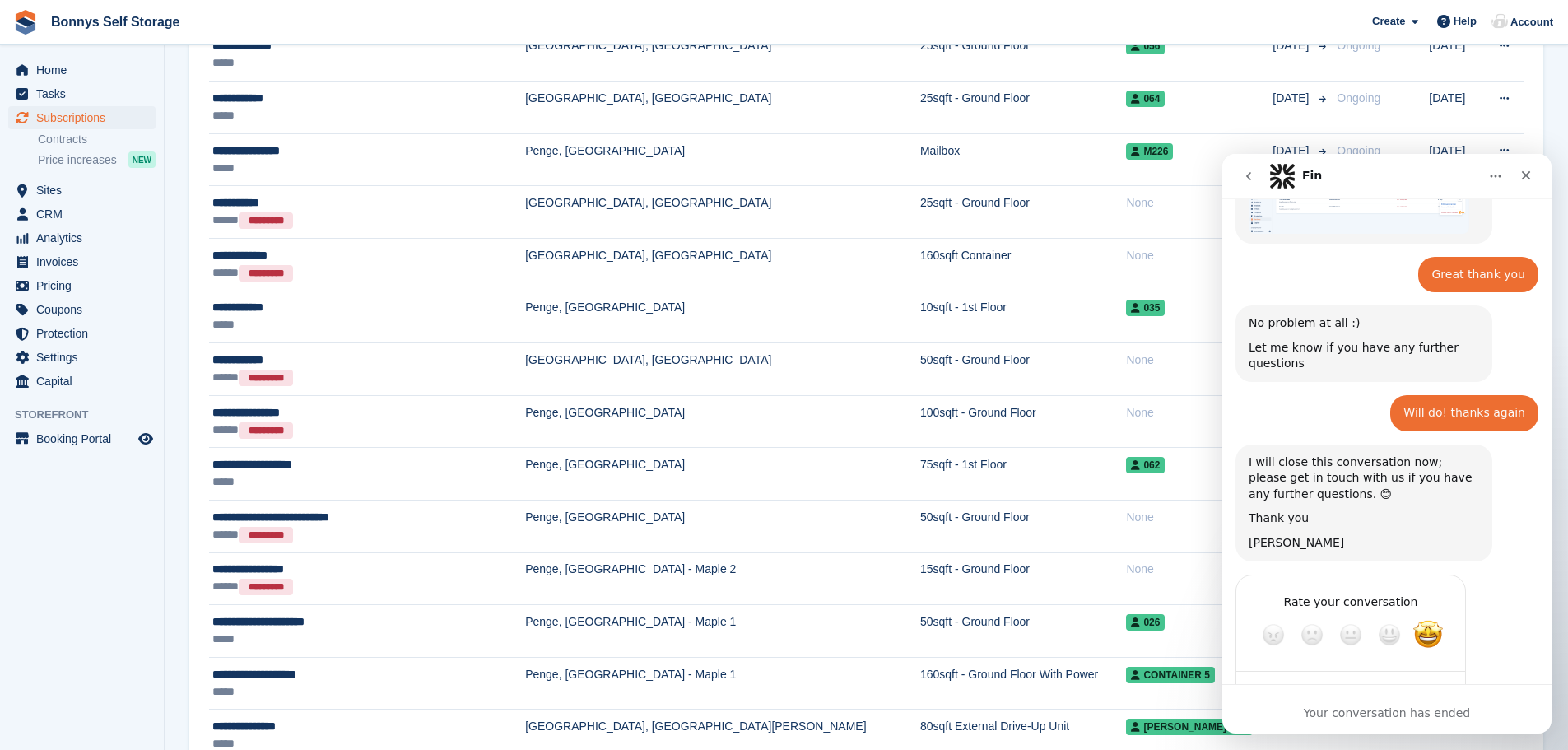
click at [1436, 677] on div "Submit" at bounding box center [1436, 693] width 33 height 33
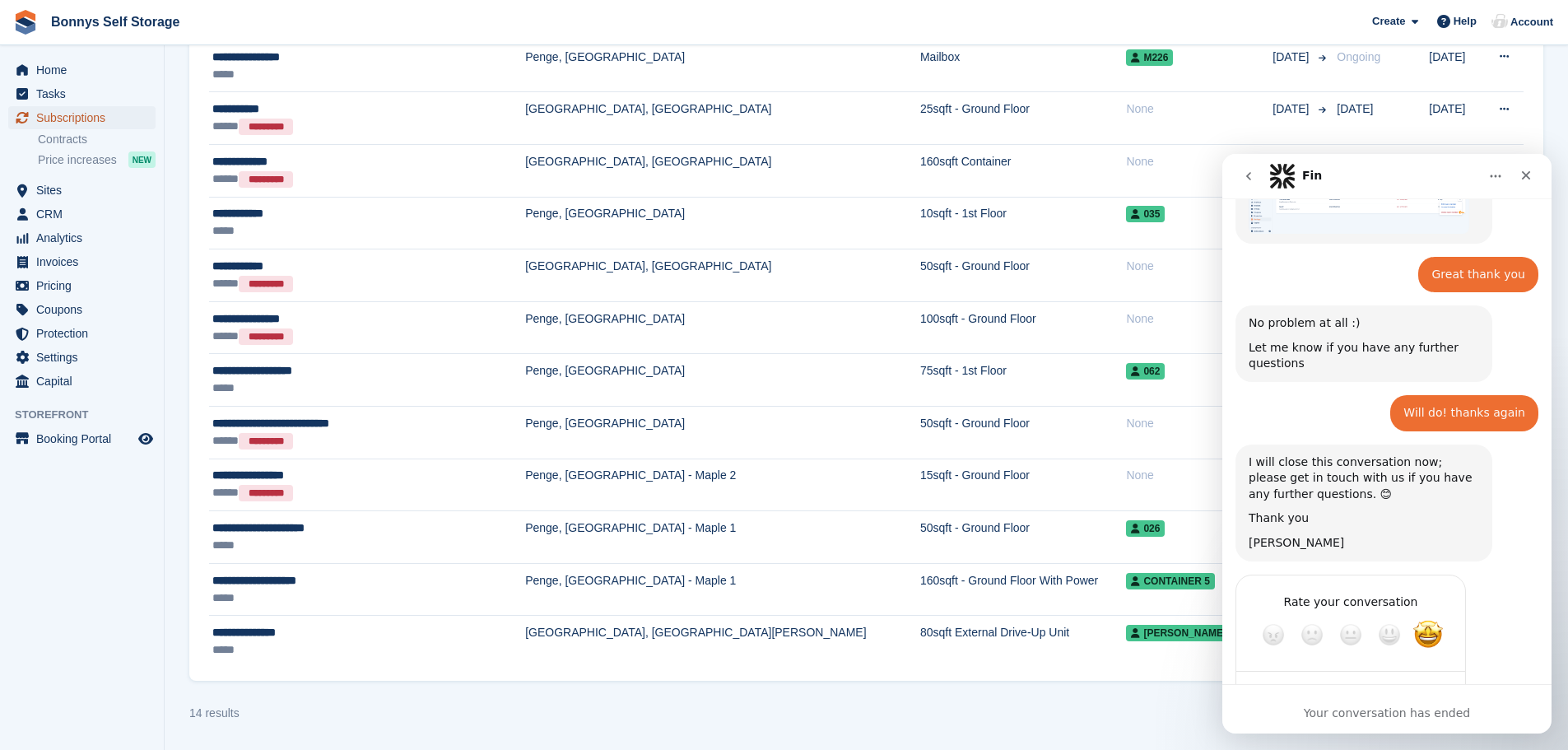
click at [78, 119] on span "Subscriptions" at bounding box center [85, 117] width 99 height 23
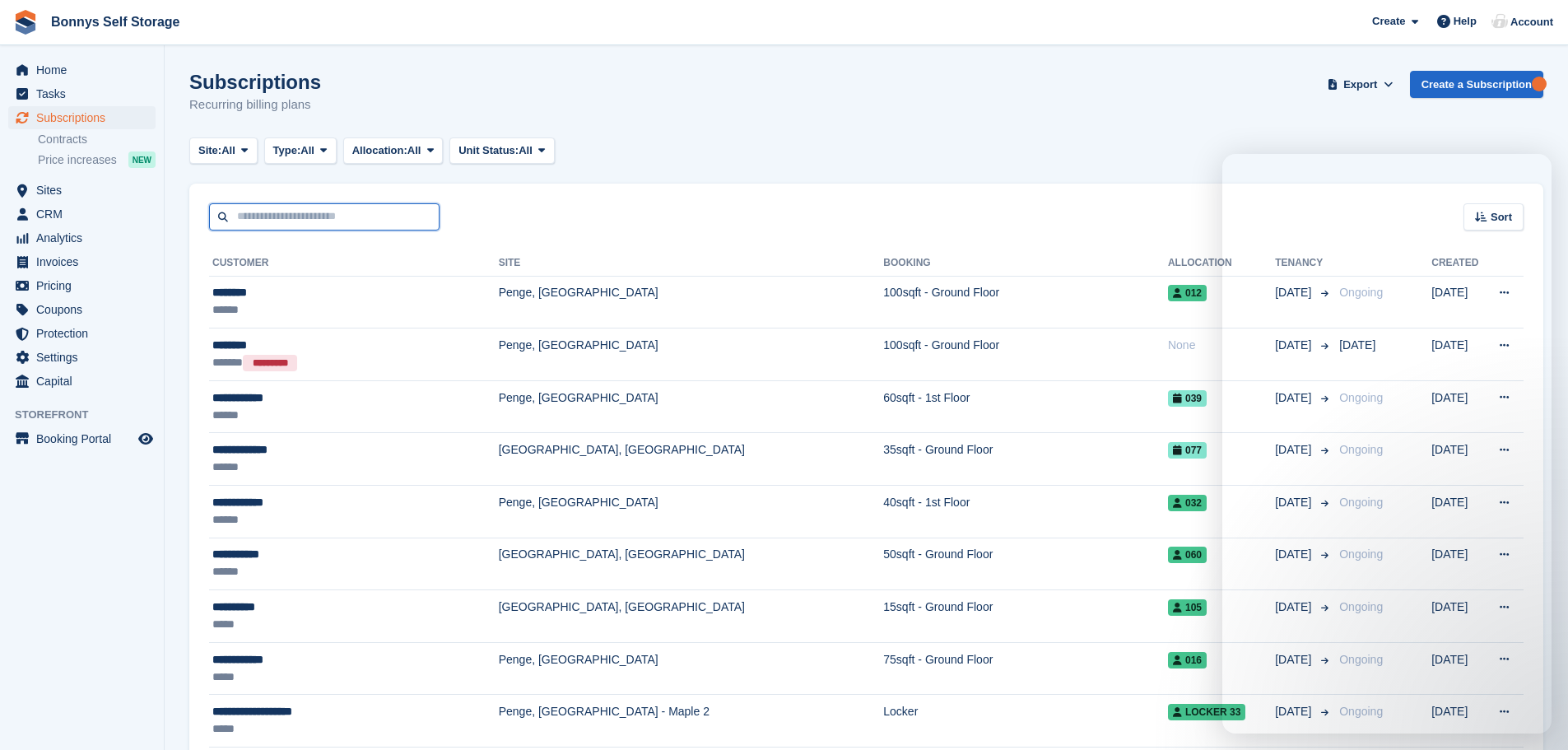
click at [284, 218] on input "text" at bounding box center [324, 217] width 231 height 27
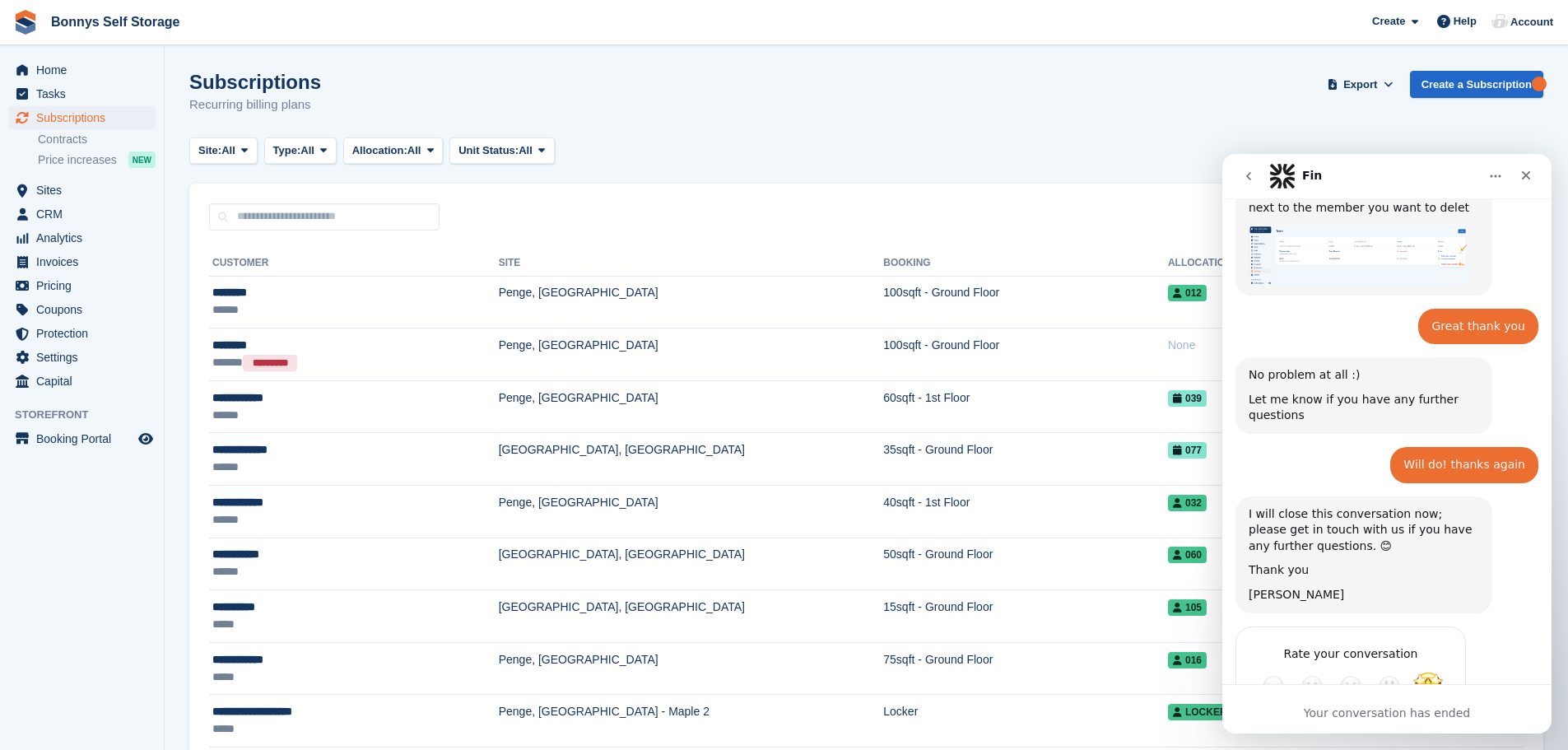
scroll to position [1146, 0]
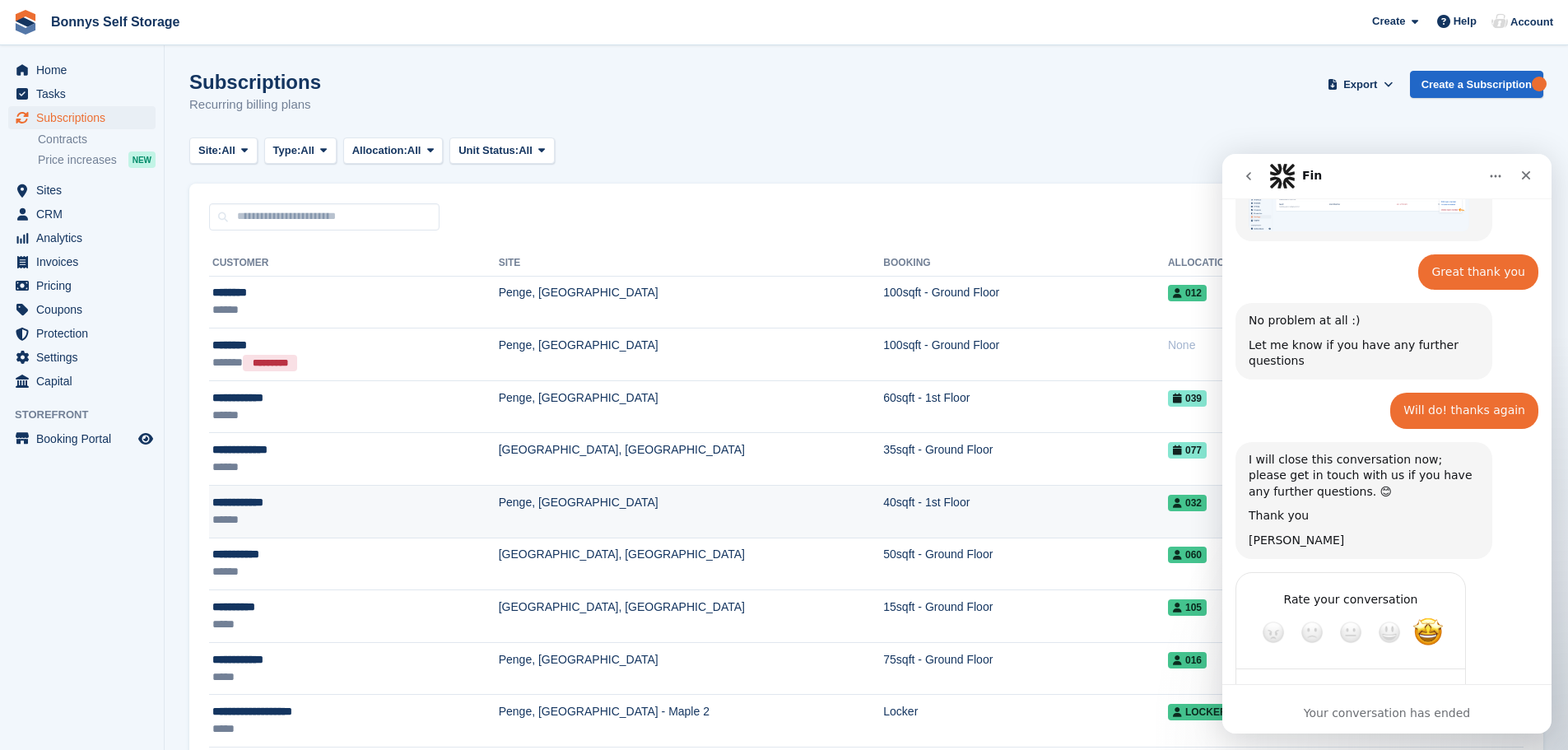
type textarea "*"
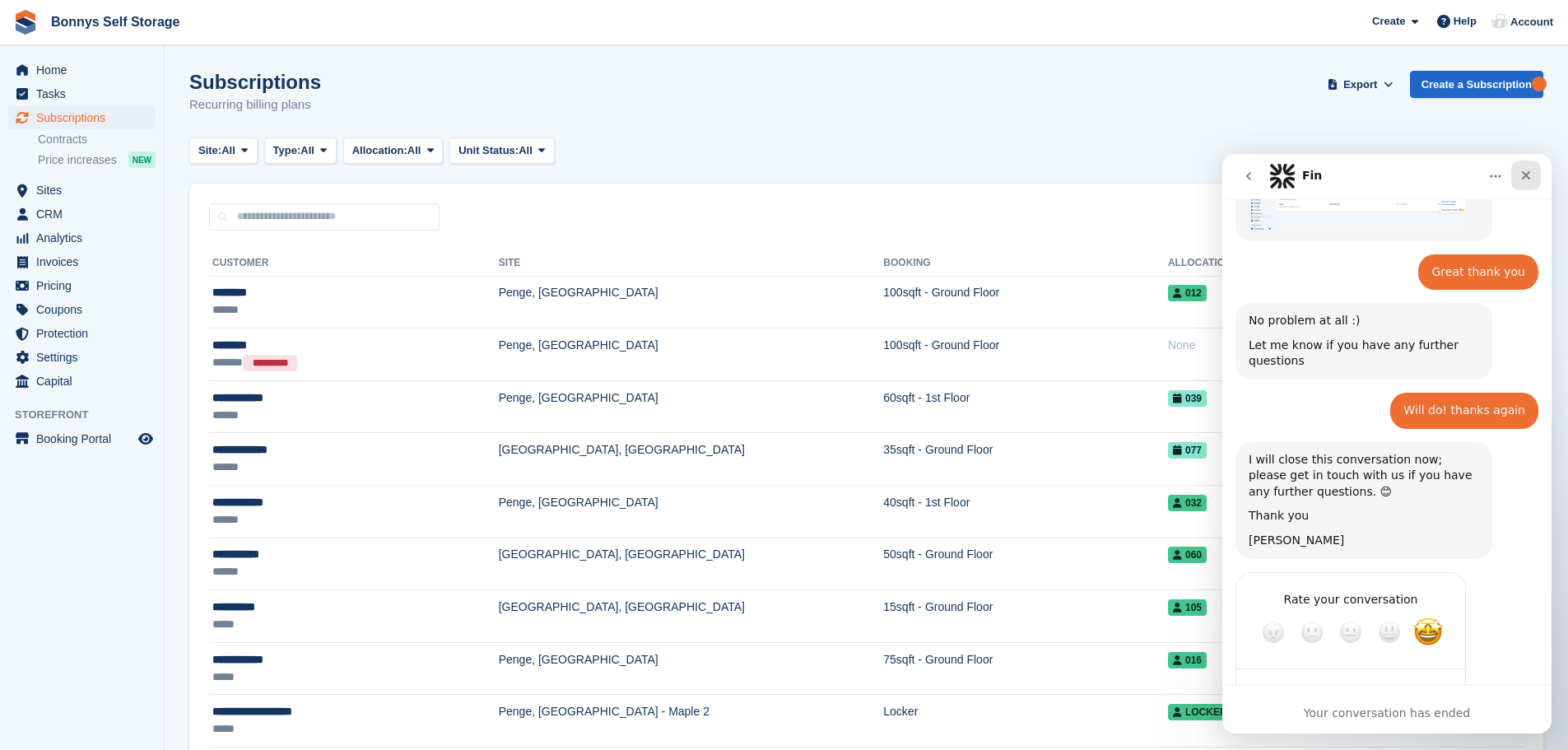
click at [1524, 175] on icon "Close" at bounding box center [1526, 175] width 13 height 13
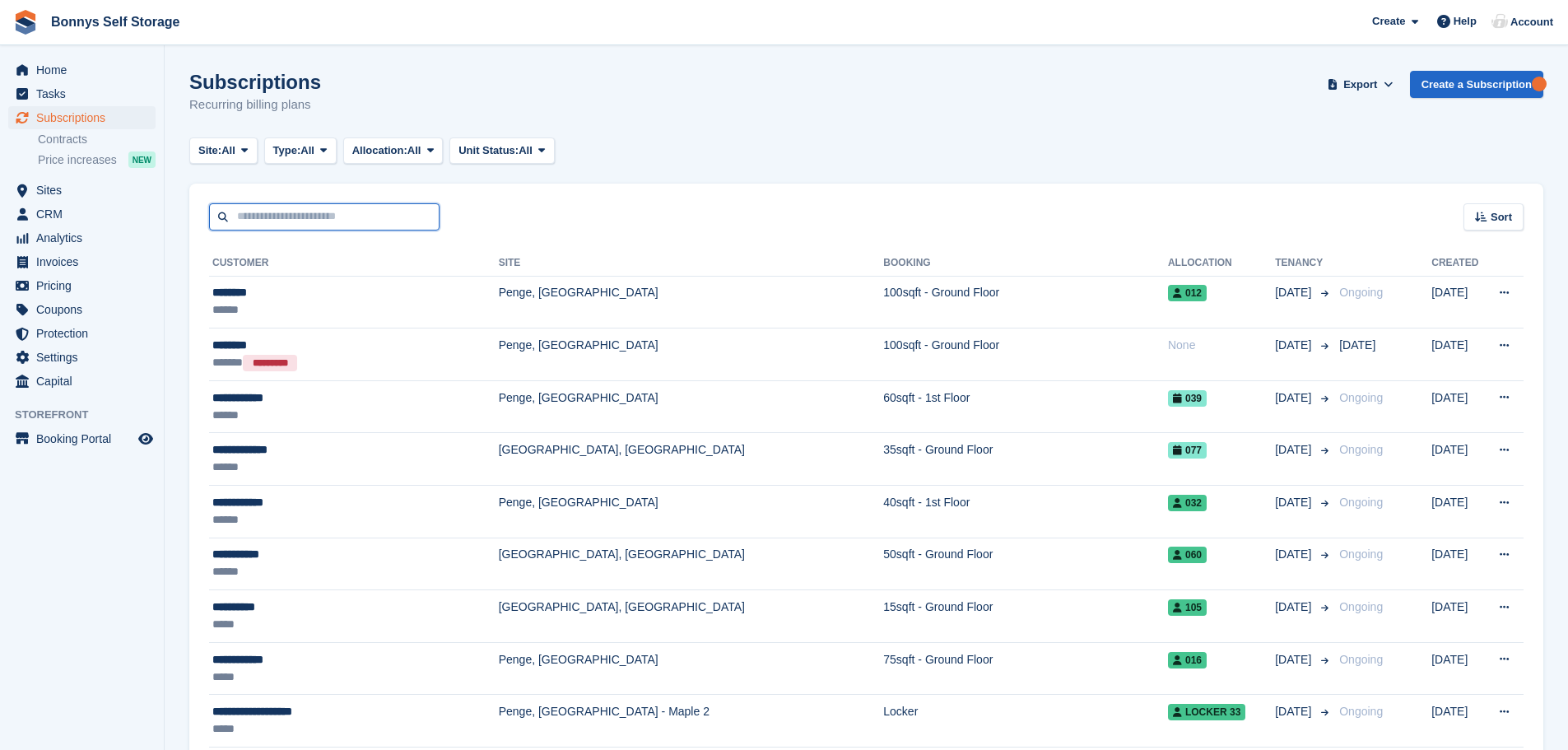
click at [259, 215] on input "text" at bounding box center [324, 217] width 231 height 27
type input "***"
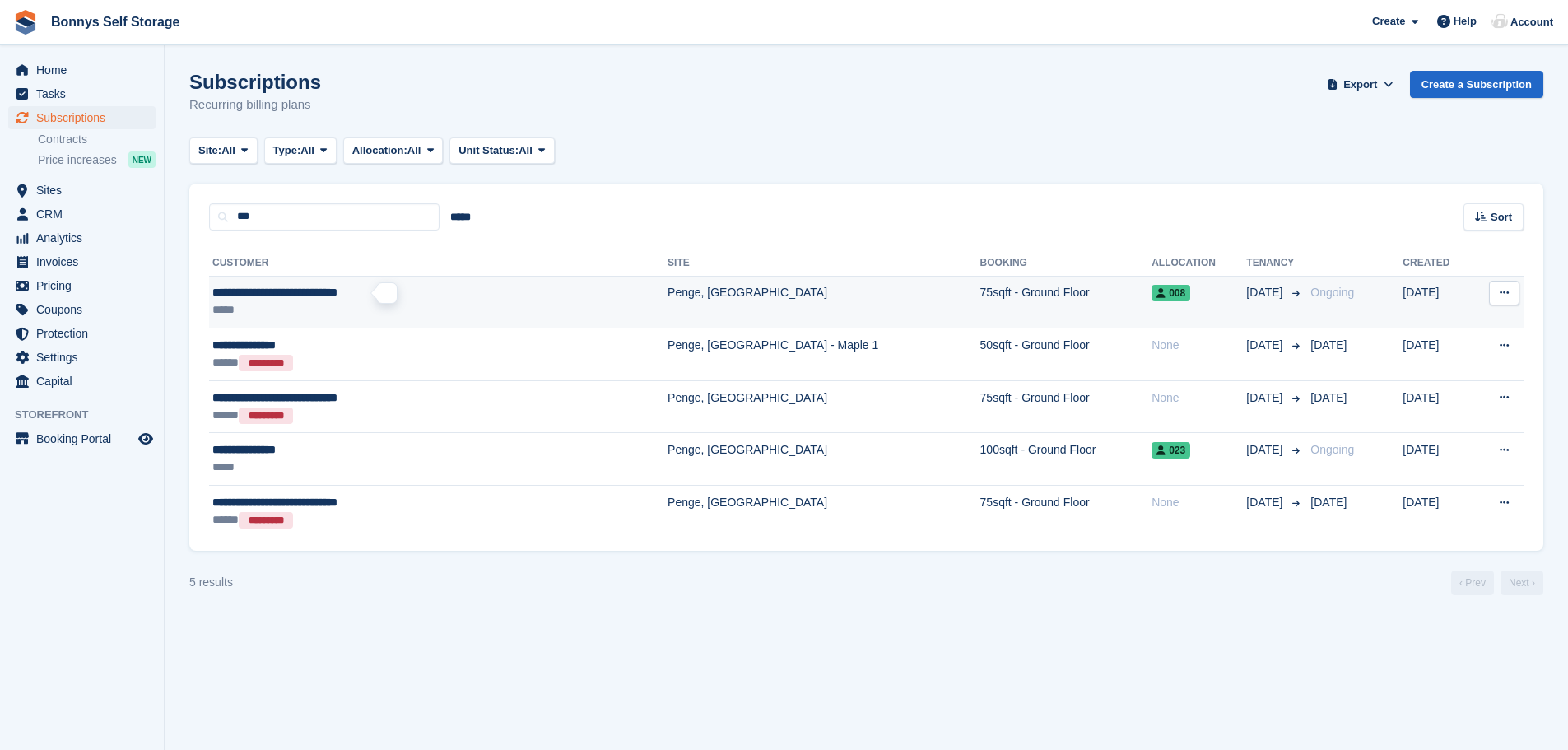
click at [296, 291] on span "**********" at bounding box center [275, 293] width 125 height 12
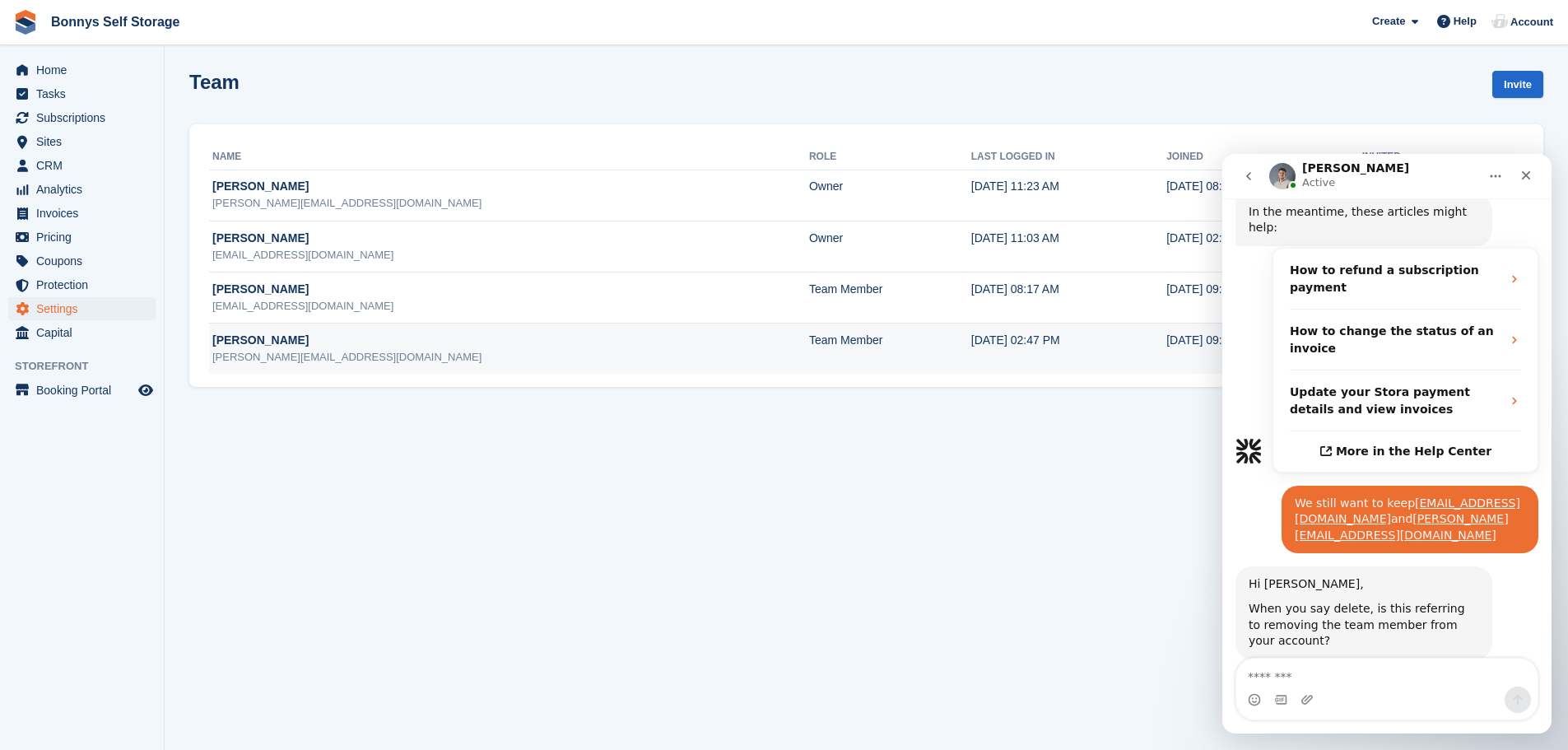
scroll to position [749, 0]
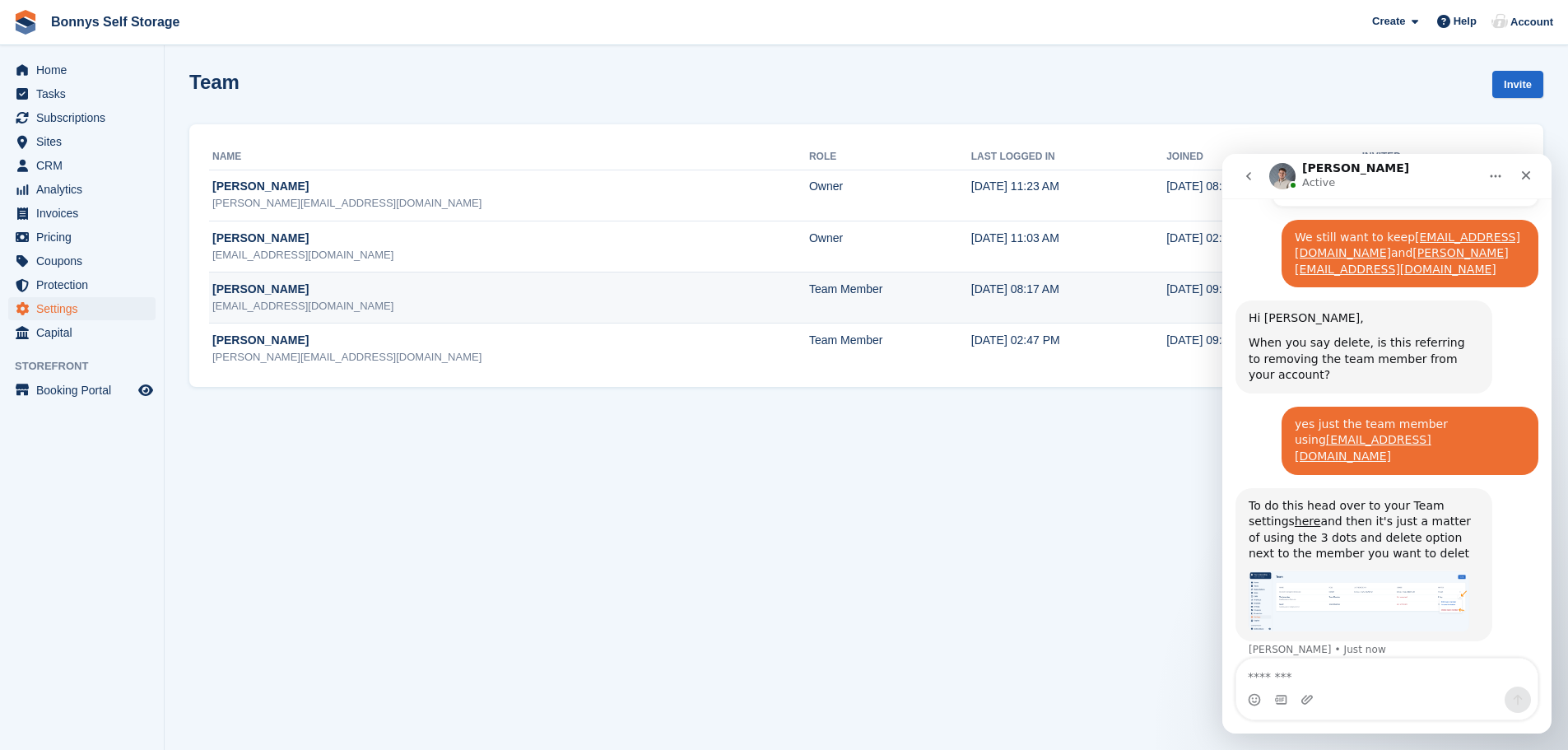
click at [1180, 303] on td "11 Apr, 2024, 09:25 AM" at bounding box center [1263, 297] width 195 height 51
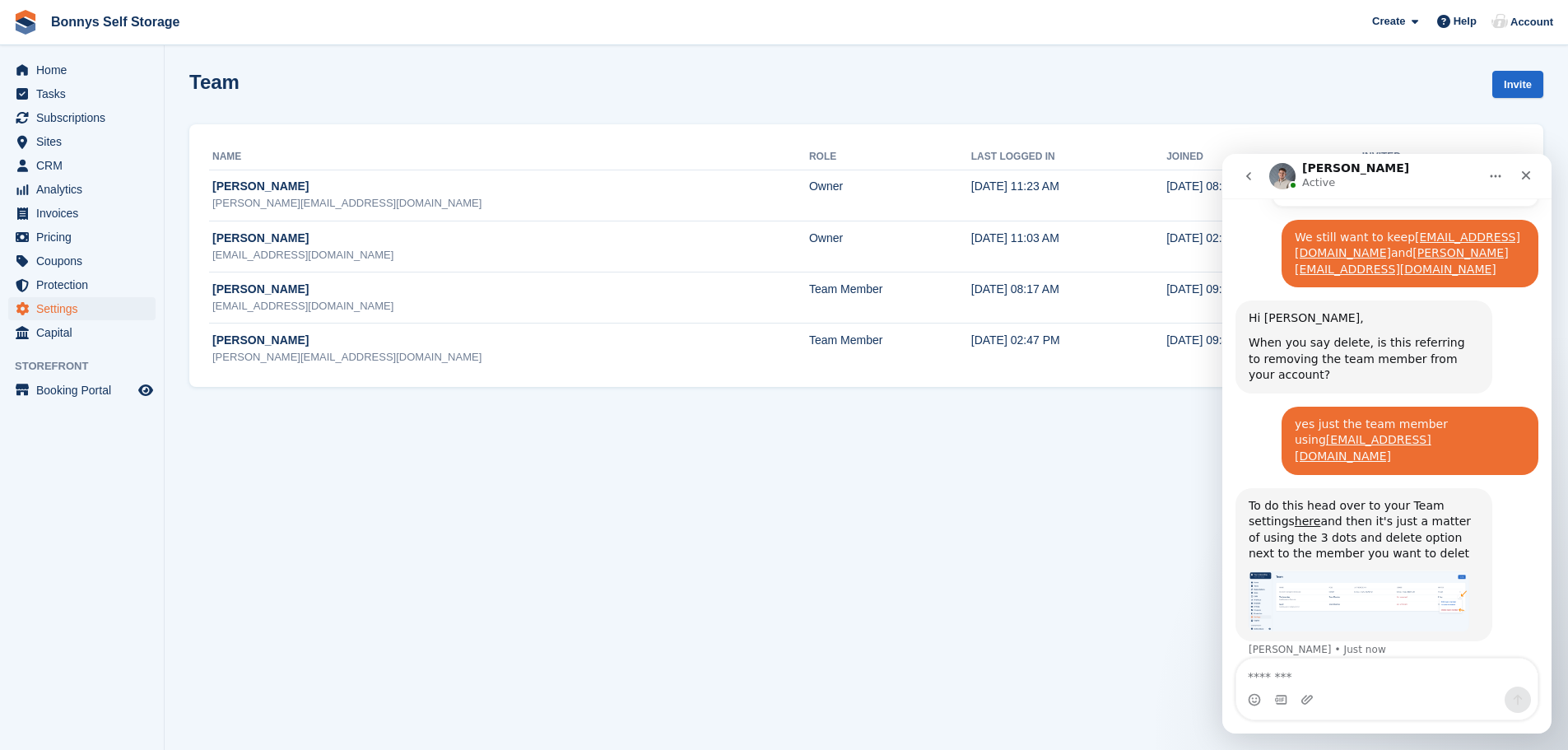
click at [1131, 531] on section "Team Invite Name Role Last logged in Joined Invited James Bonny james@bonnyssto…" at bounding box center [867, 375] width 1404 height 750
click at [1530, 176] on icon "Close" at bounding box center [1526, 175] width 13 height 13
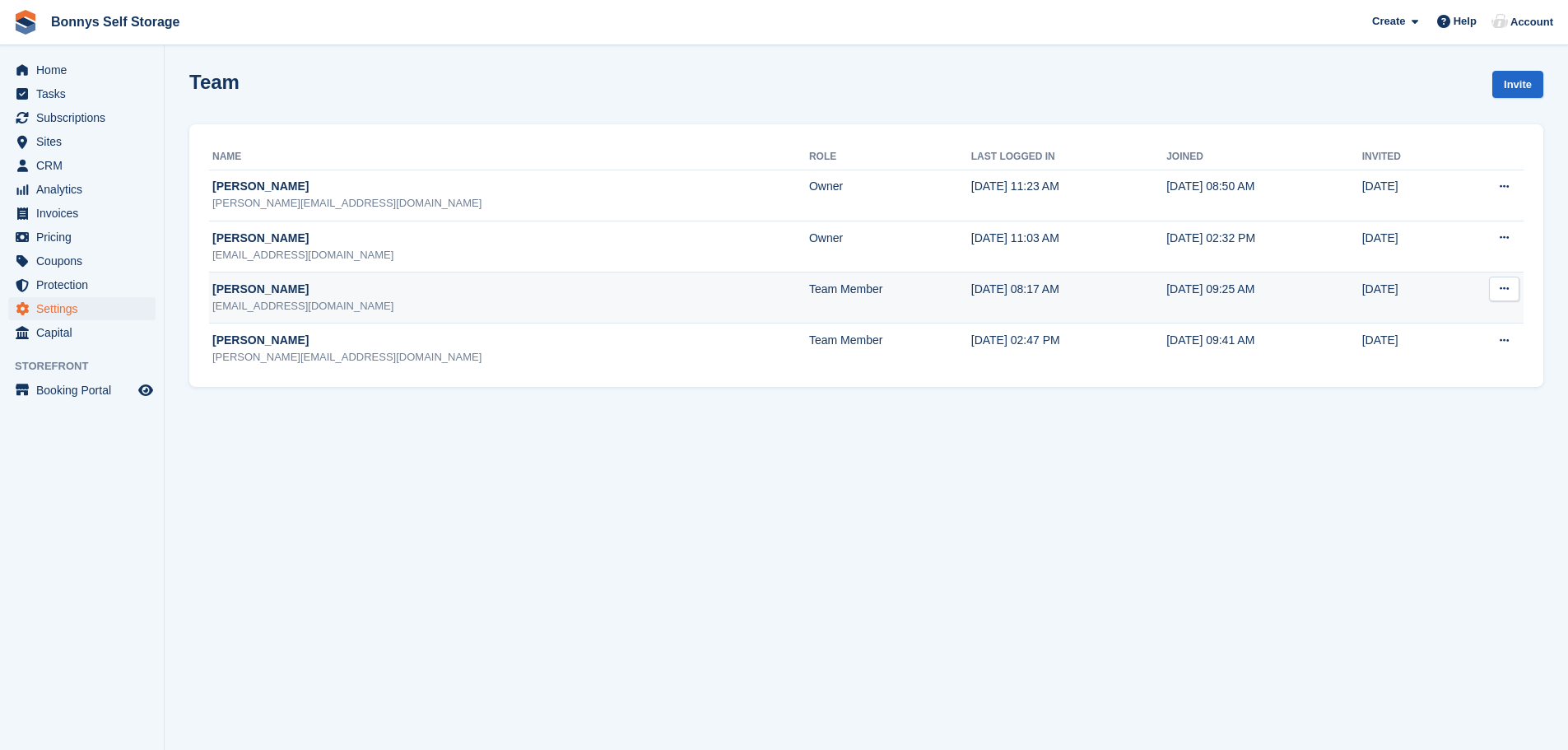
click at [1507, 289] on icon at bounding box center [1504, 289] width 9 height 11
click at [1430, 355] on p "Delete team member" at bounding box center [1440, 356] width 143 height 21
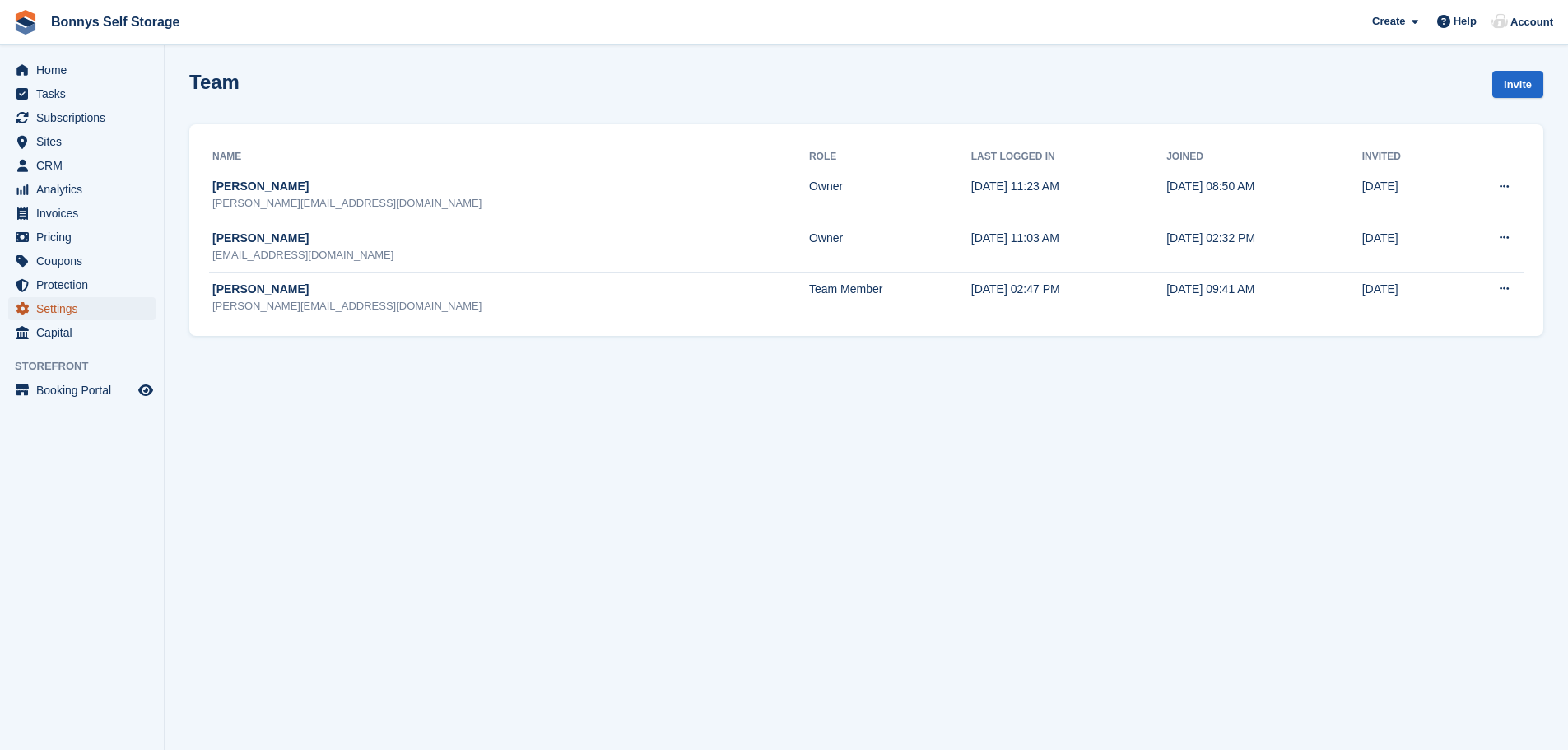
click at [52, 306] on span "Settings" at bounding box center [85, 309] width 99 height 23
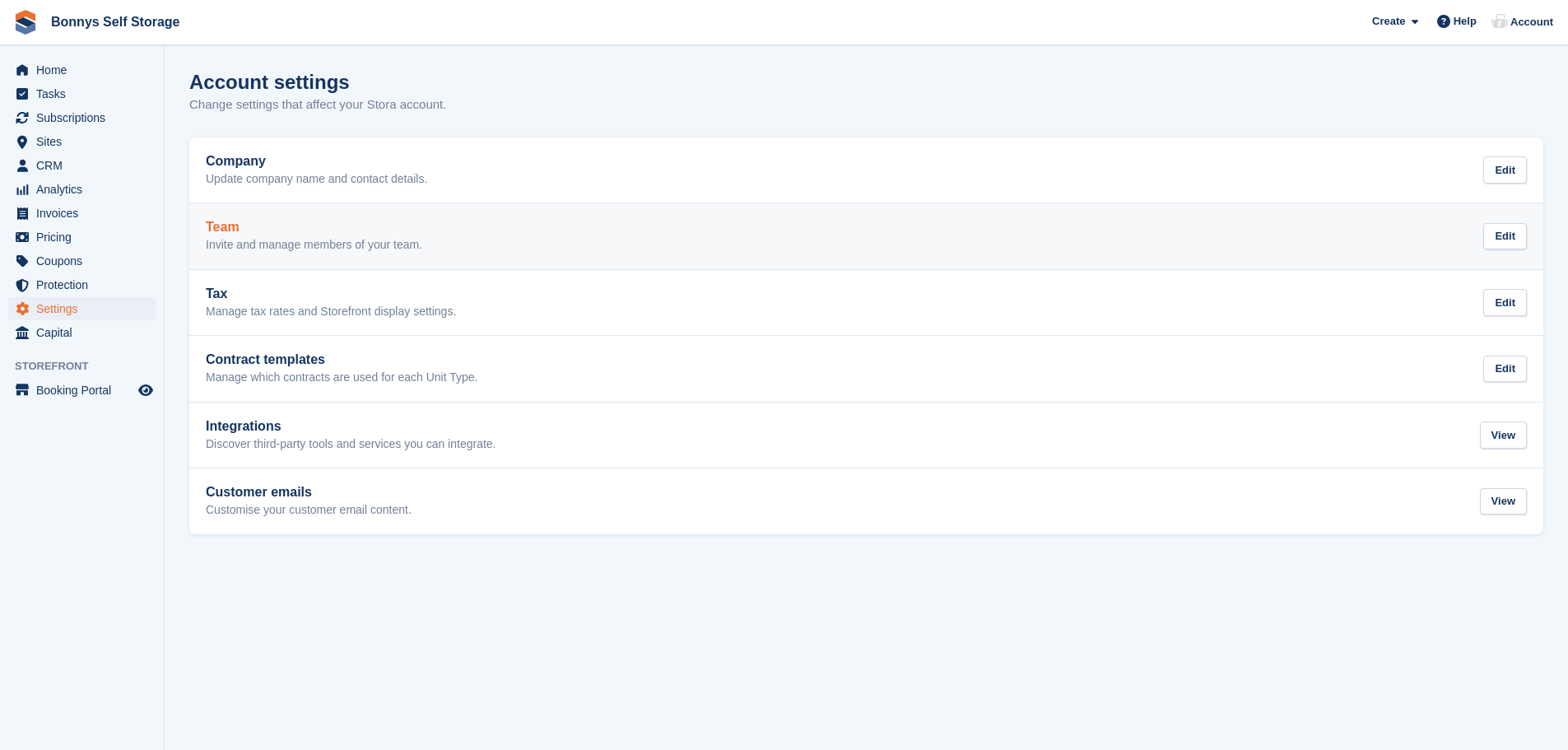
click at [221, 229] on h2 "Team" at bounding box center [314, 227] width 217 height 15
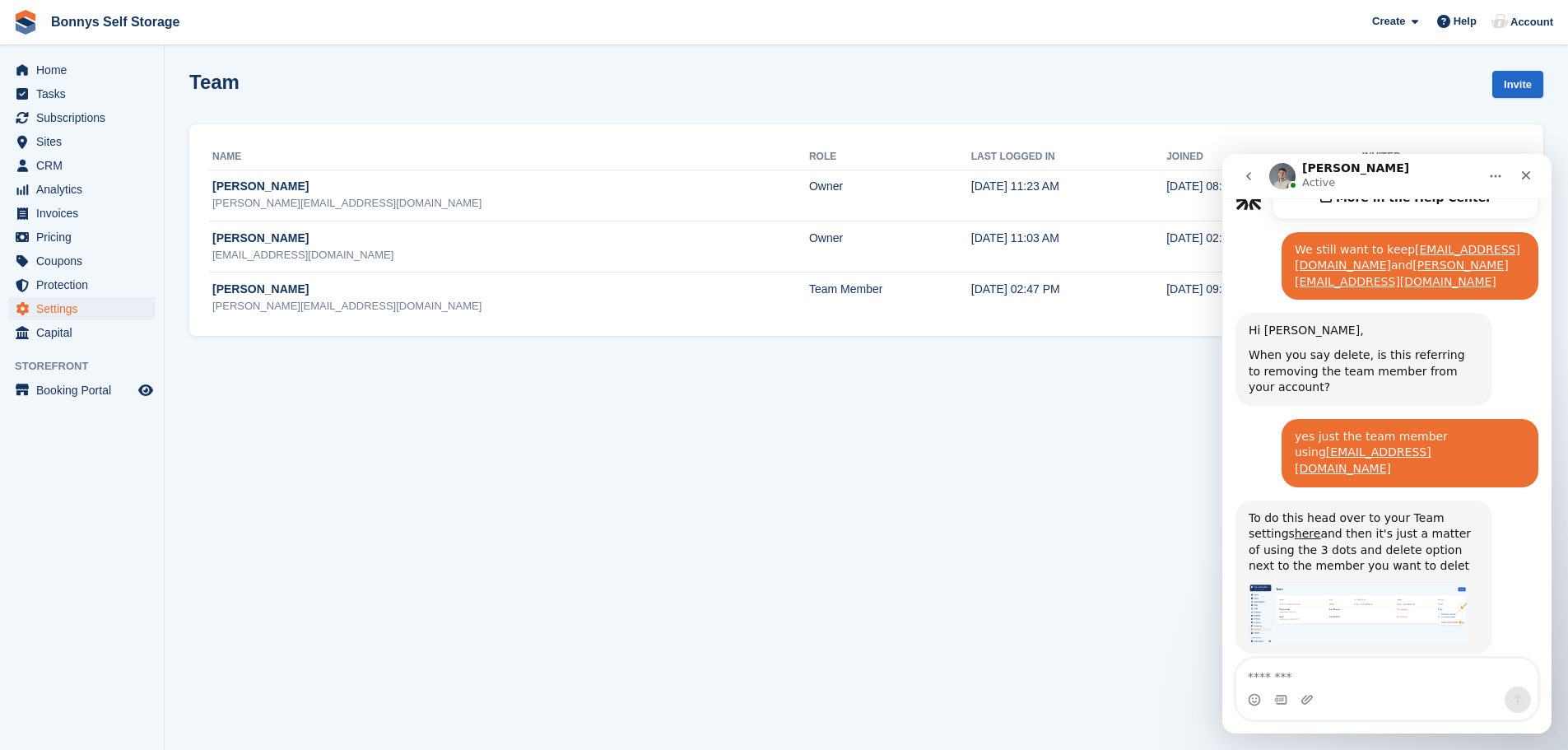
scroll to position [866, 0]
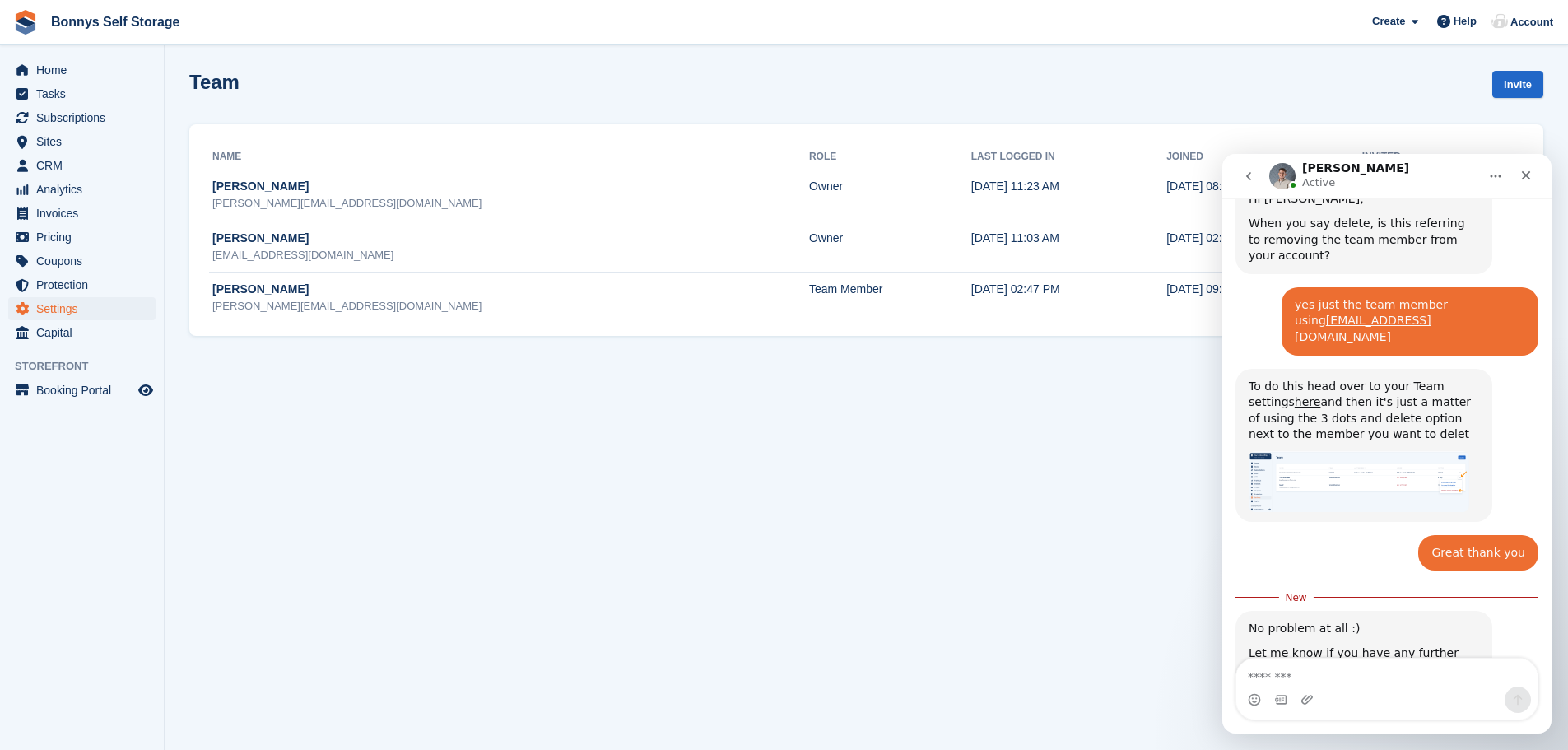
click at [1067, 487] on section "Team Invite Name Role Last logged in Joined Invited James Bonny james@bonnyssto…" at bounding box center [867, 375] width 1404 height 750
click at [1291, 672] on textarea "Message…" at bounding box center [1387, 672] width 302 height 28
type textarea "**********"
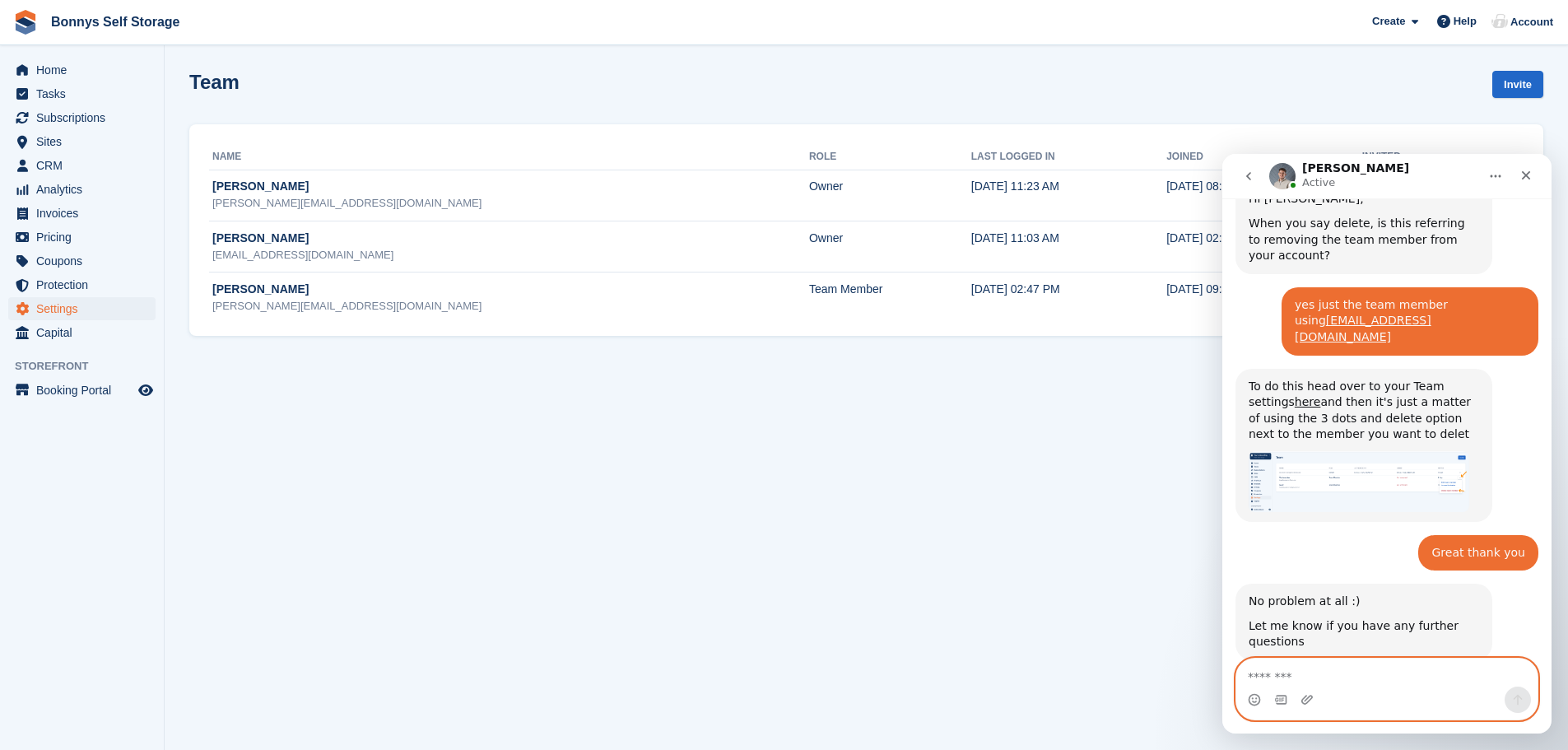
scroll to position [888, 0]
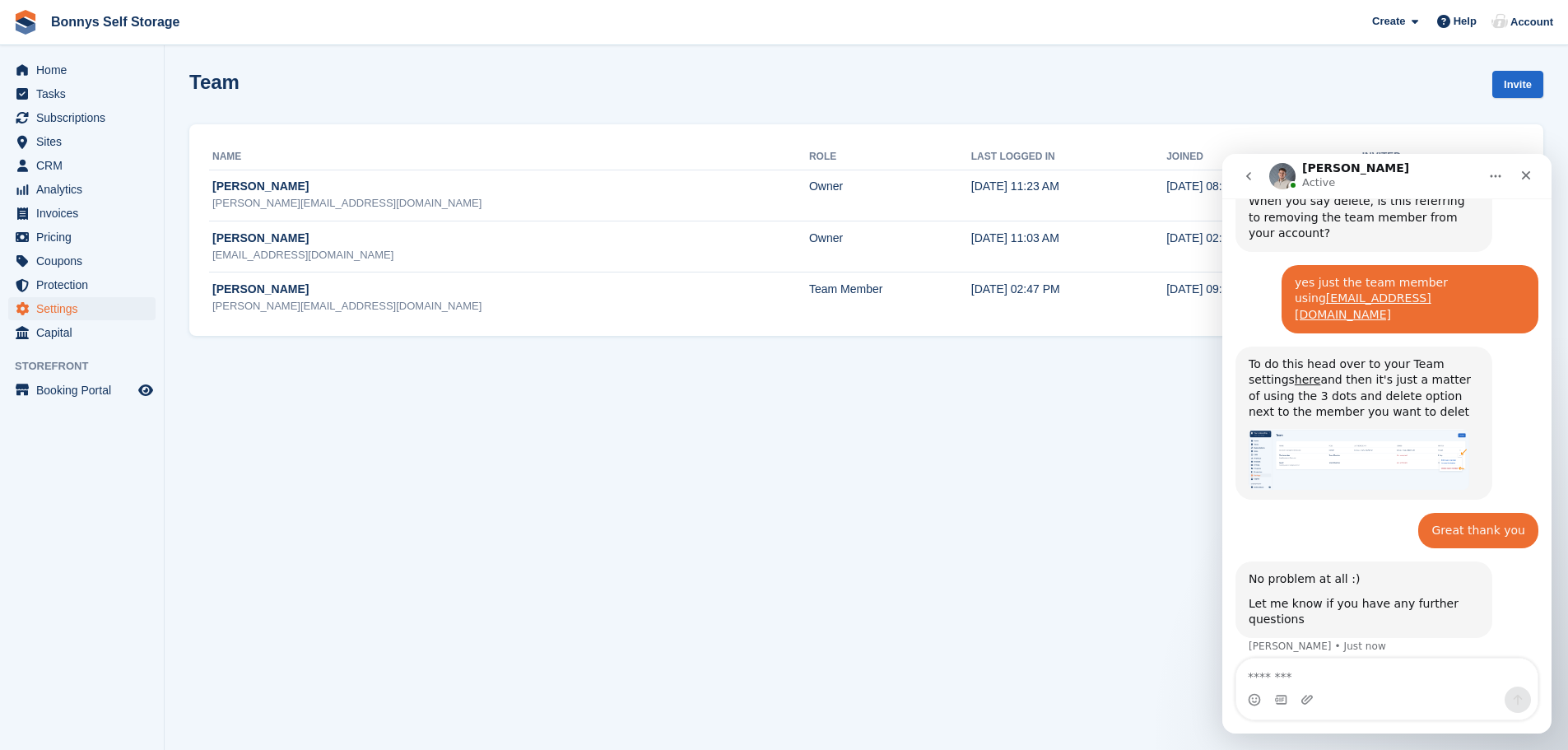
click at [723, 467] on section "Team Invite Name Role Last logged in Joined Invited James Bonny james@bonnyssto…" at bounding box center [867, 375] width 1404 height 750
click at [1524, 176] on icon "Close" at bounding box center [1526, 175] width 13 height 13
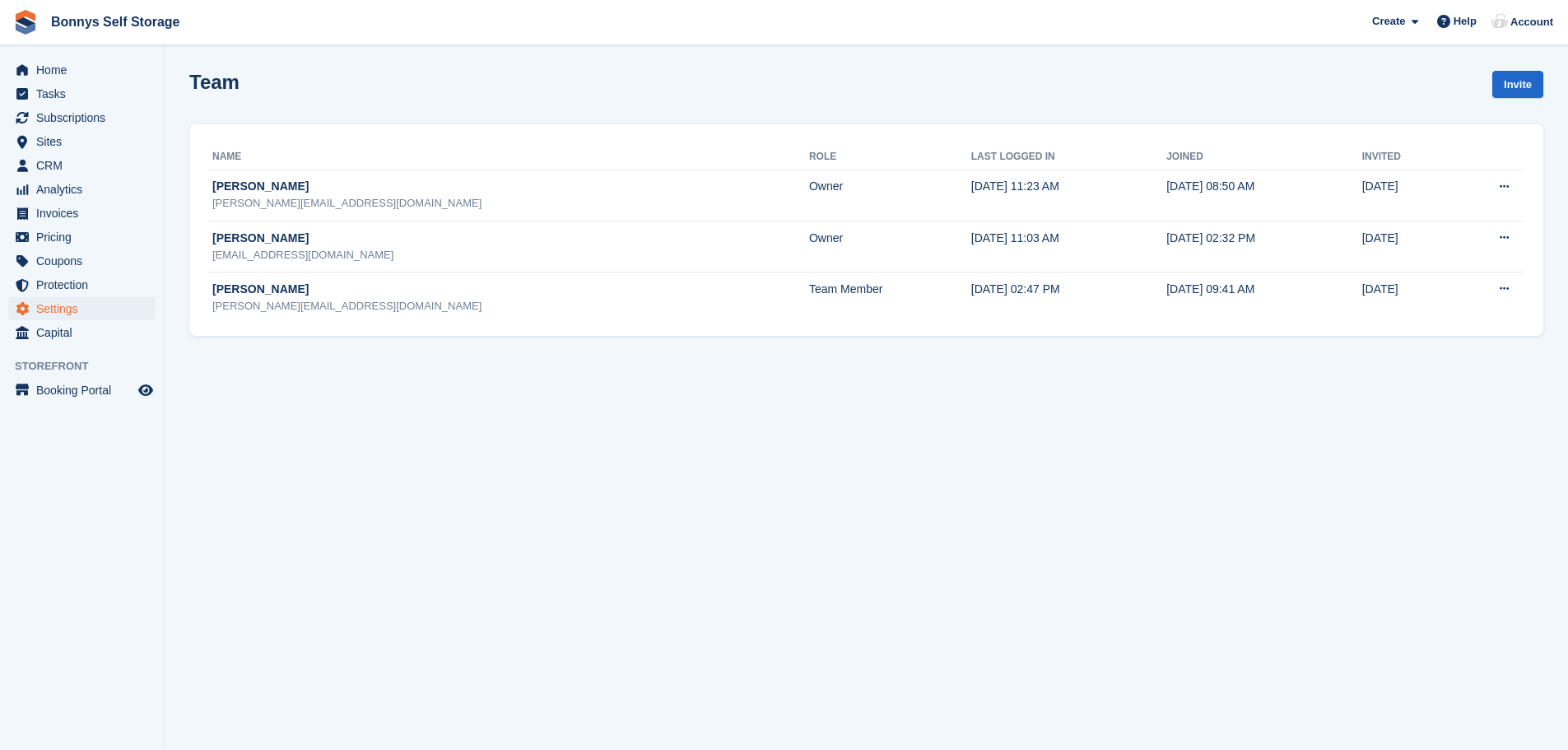
scroll to position [1146, 0]
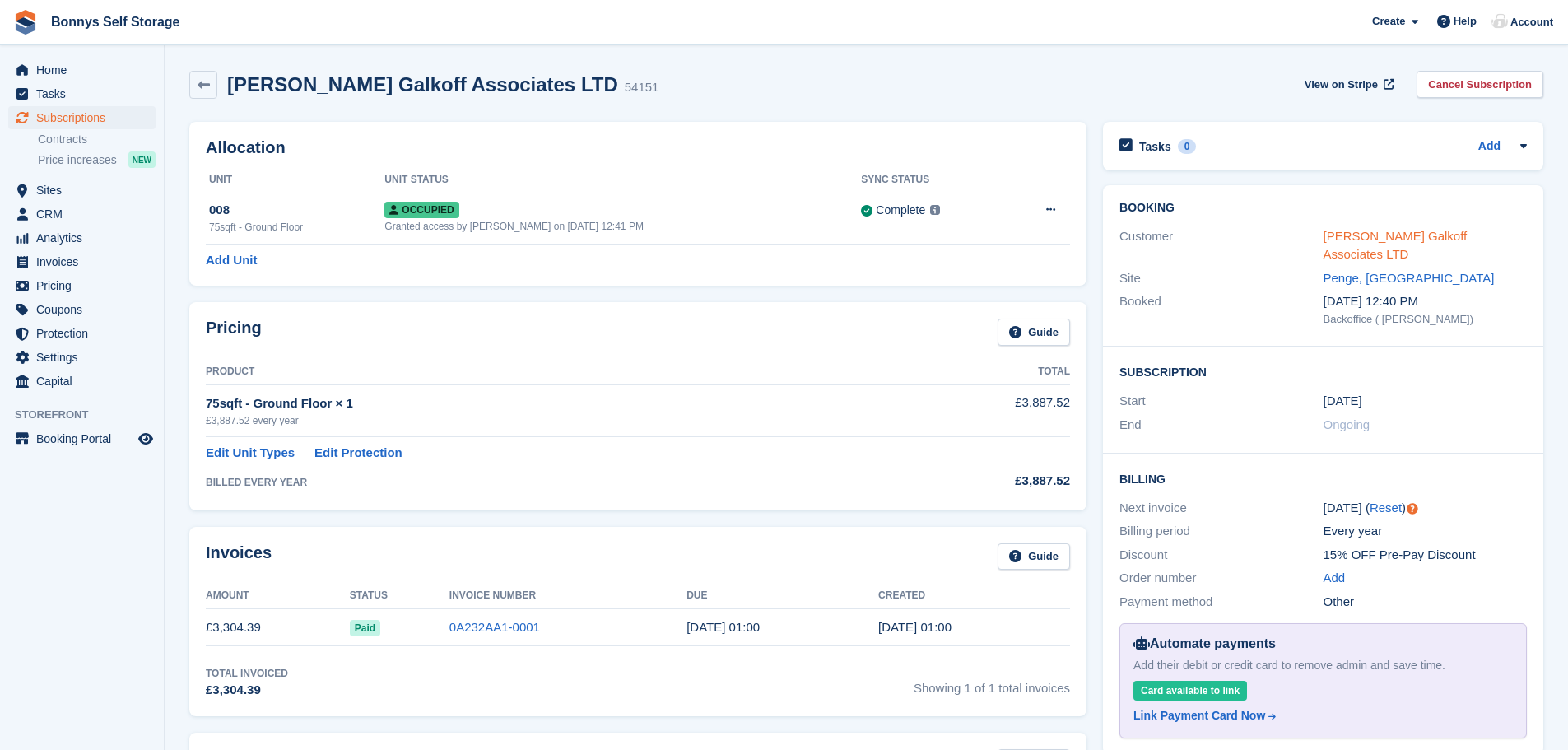
click at [1392, 239] on link "Lawrence Galkoff Associates LTD" at bounding box center [1396, 245] width 144 height 33
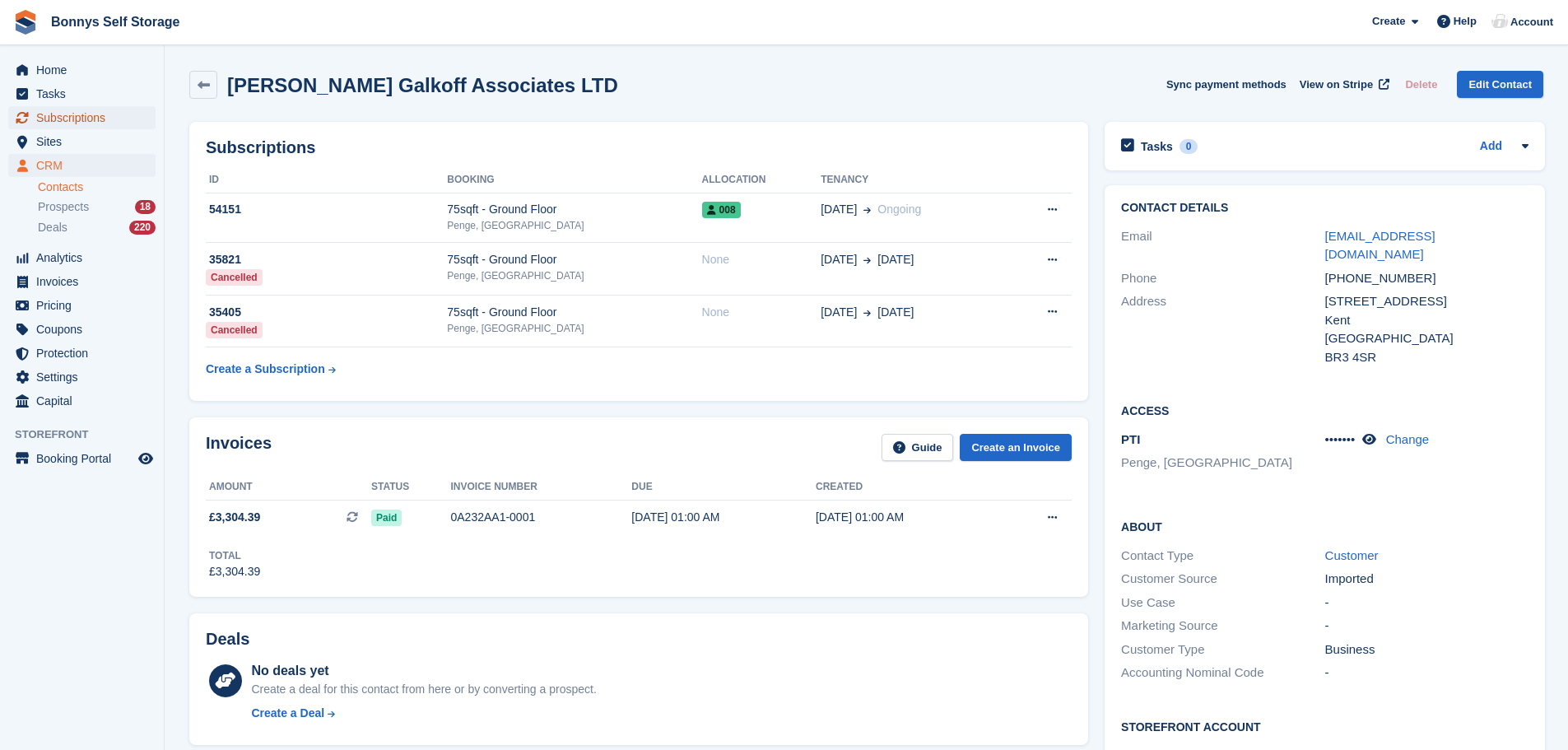
click at [90, 115] on span "Subscriptions" at bounding box center [85, 117] width 99 height 23
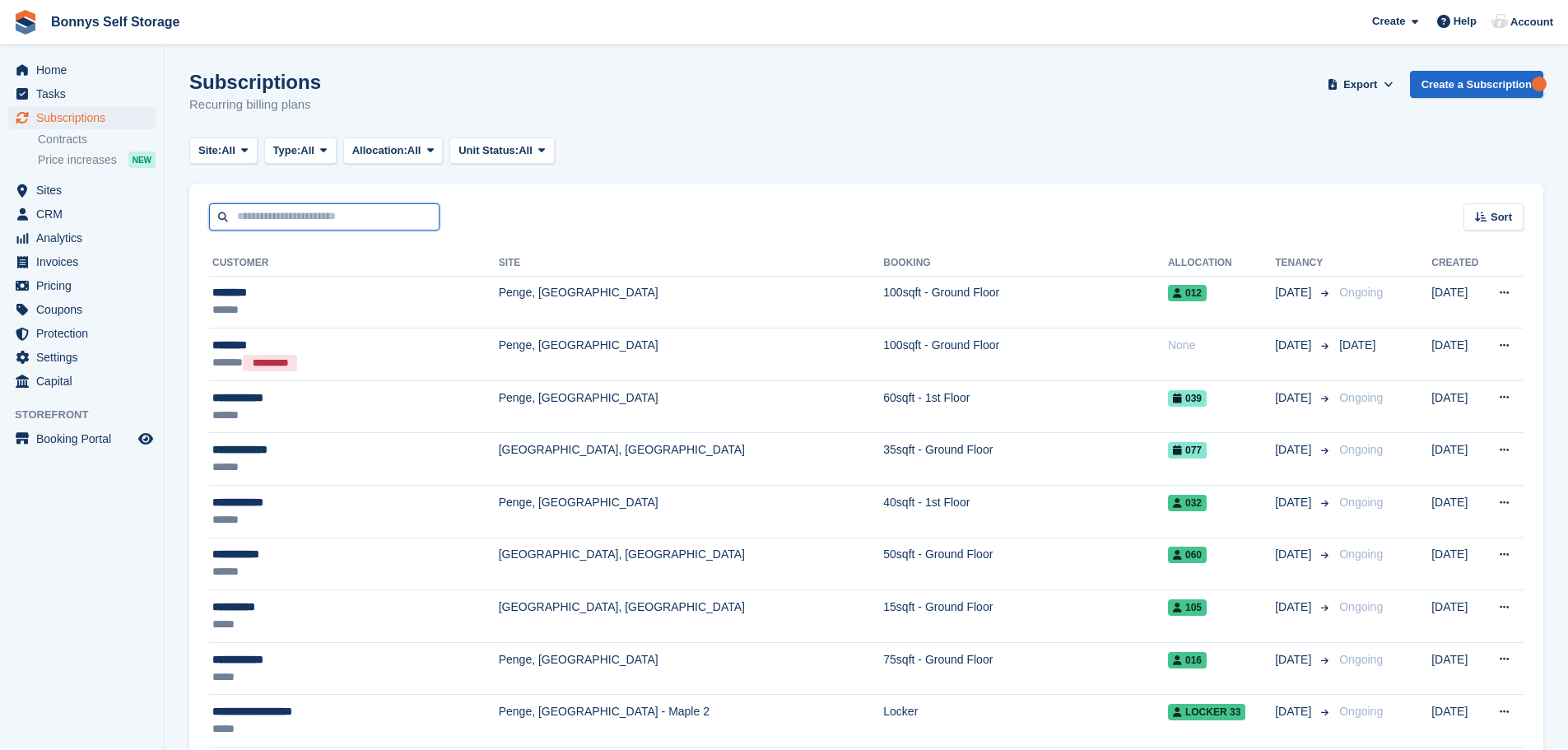
click at [232, 212] on input "text" at bounding box center [324, 217] width 231 height 27
type input "****"
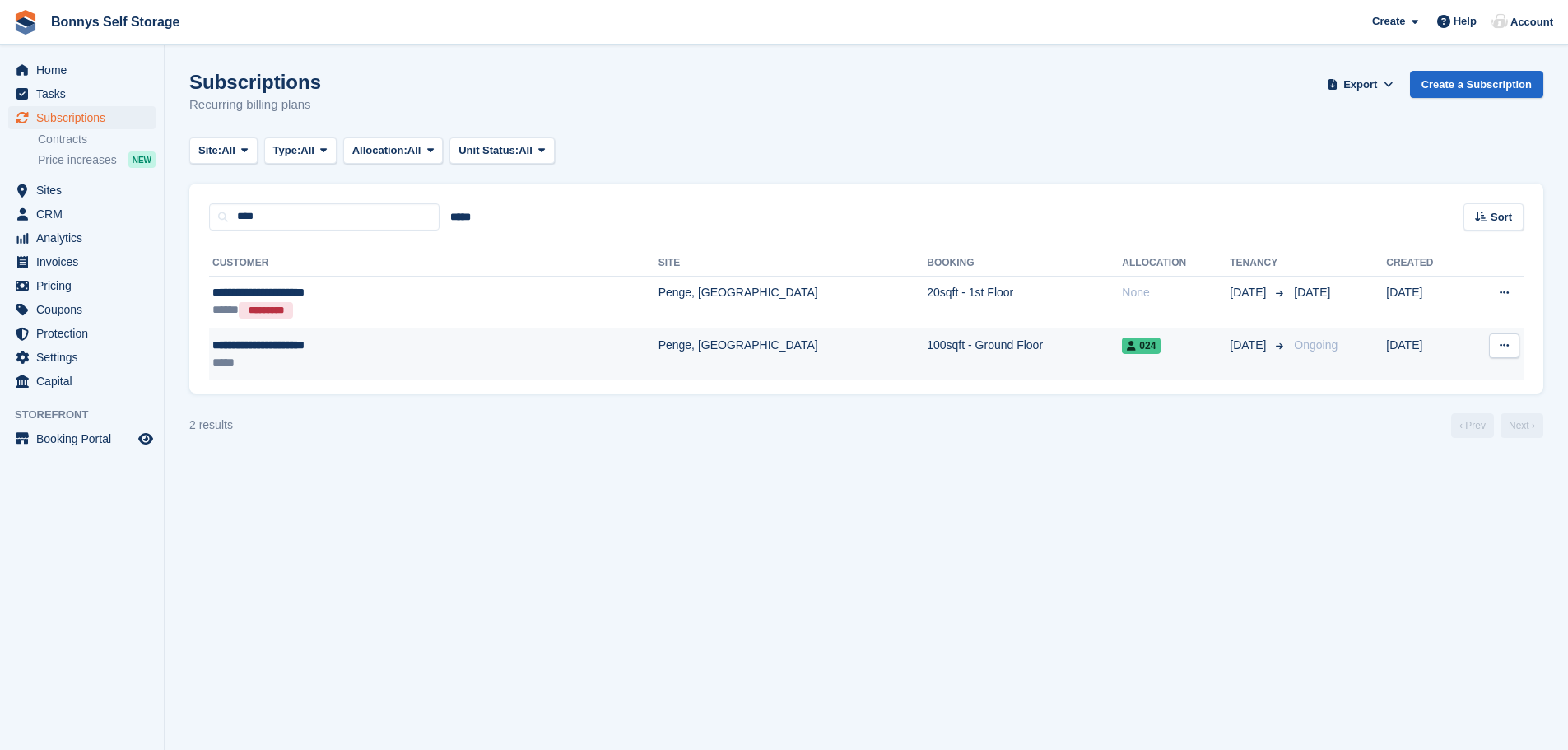
click at [262, 345] on div "**********" at bounding box center [345, 345] width 264 height 17
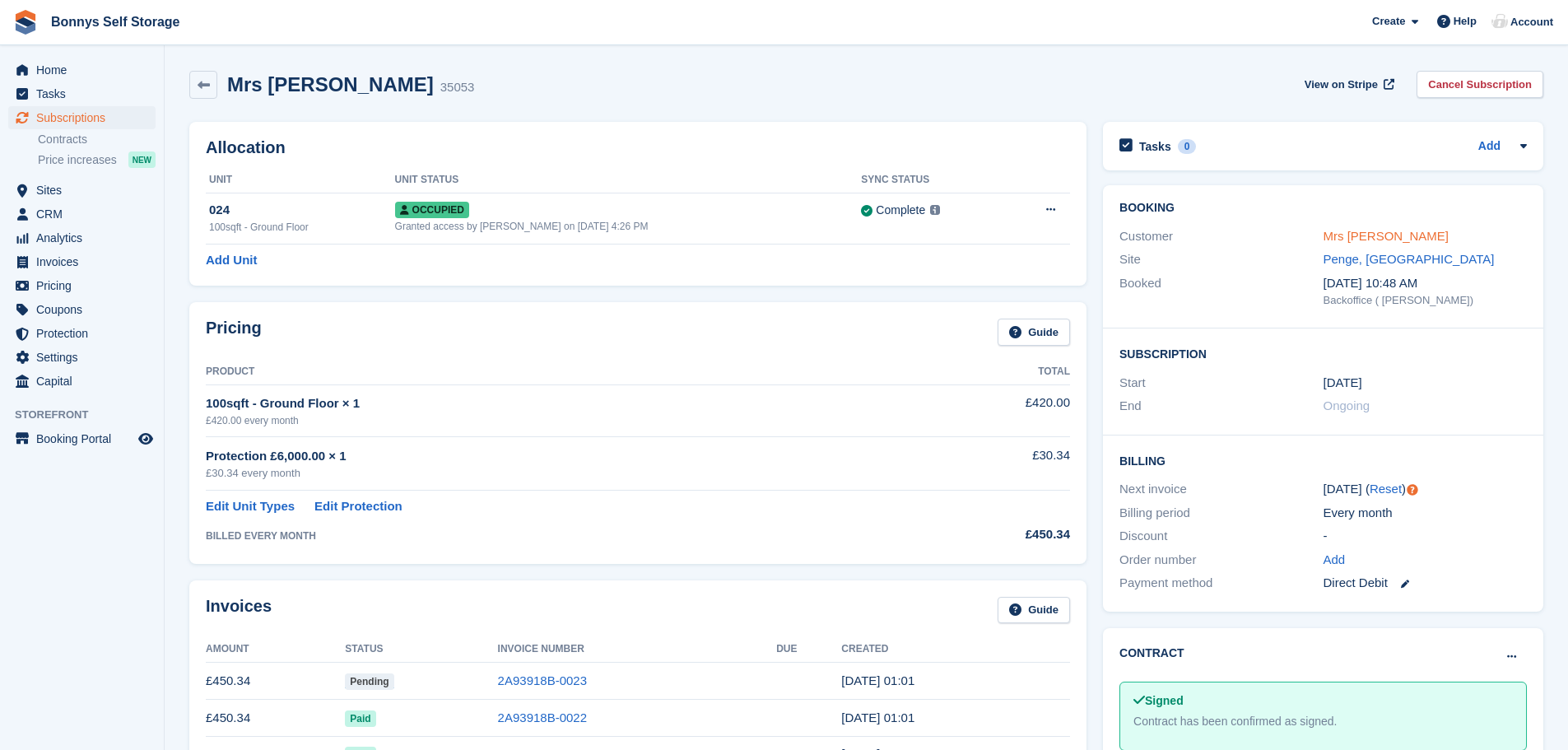
click at [1372, 238] on link "Mrs [PERSON_NAME]" at bounding box center [1387, 236] width 126 height 14
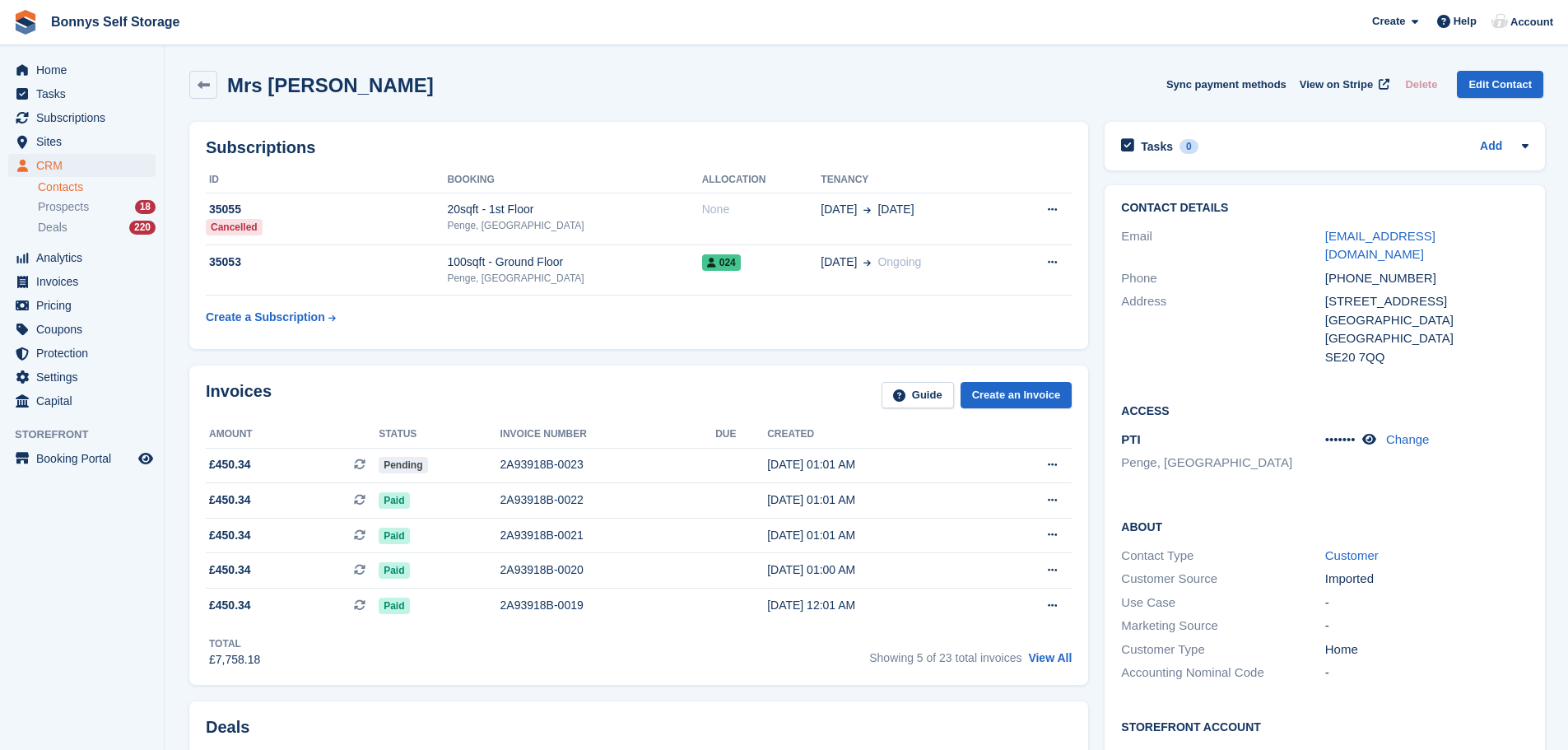
drag, startPoint x: 442, startPoint y: 87, endPoint x: 268, endPoint y: 88, distance: 174.0
click at [268, 88] on div "Mrs [PERSON_NAME] Sync payment methods View on Stripe Delete Edit Contact" at bounding box center [867, 85] width 1354 height 28
copy h2 "[PERSON_NAME]"
click at [59, 116] on span "Subscriptions" at bounding box center [85, 117] width 99 height 23
